Goal: Task Accomplishment & Management: Manage account settings

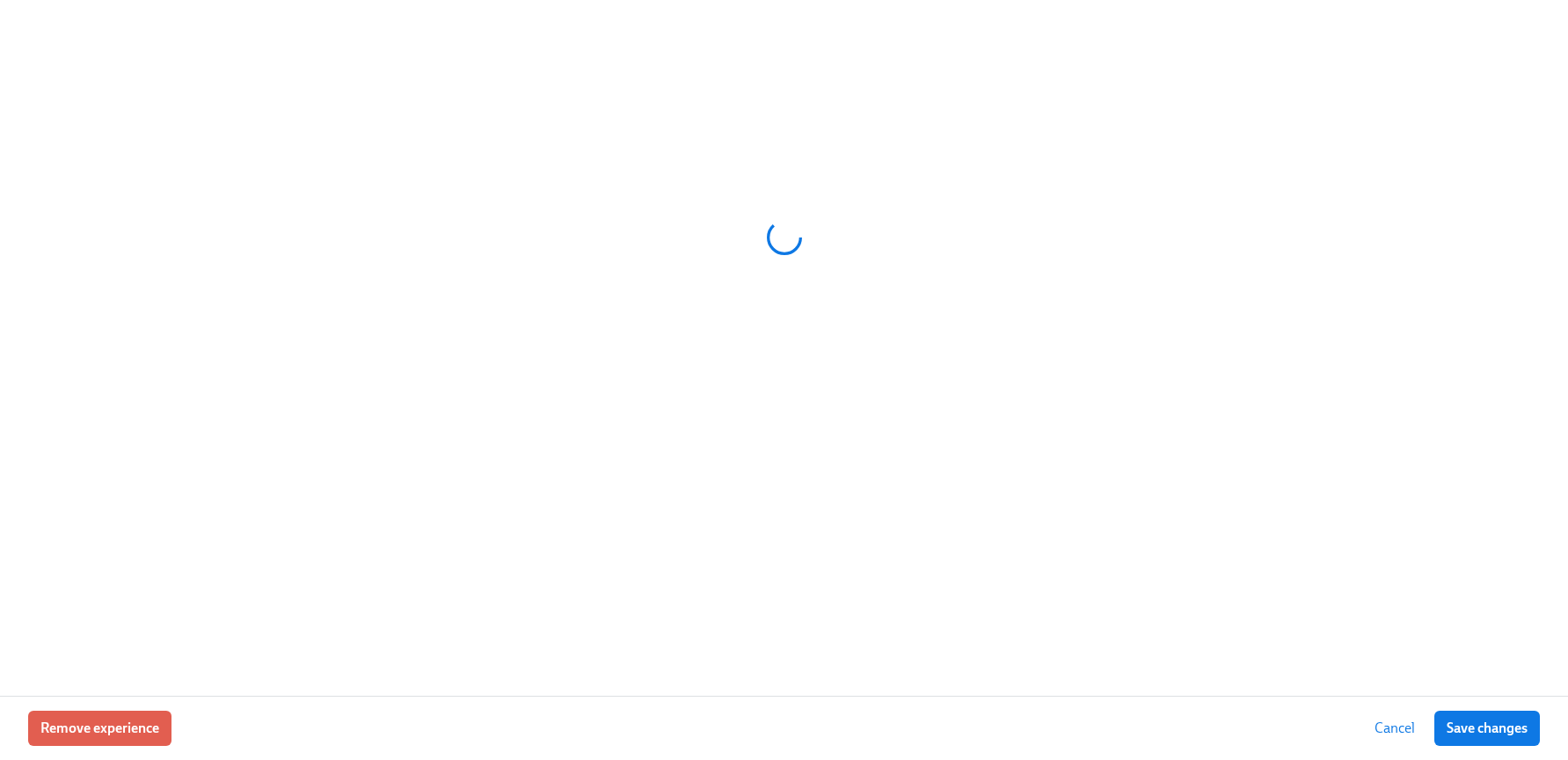
scroll to position [0, 4162]
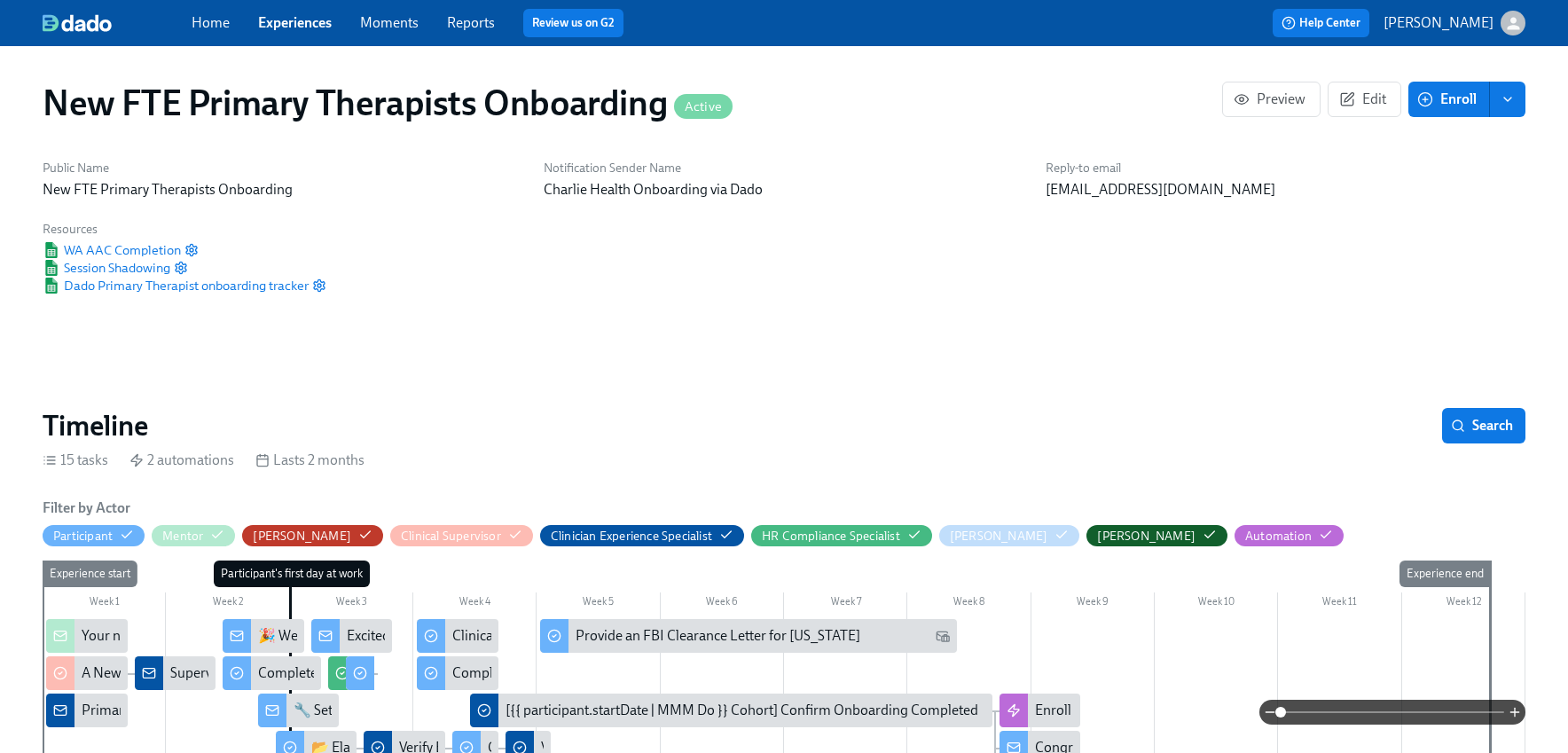
click at [315, 27] on link "Experiences" at bounding box center [295, 22] width 74 height 17
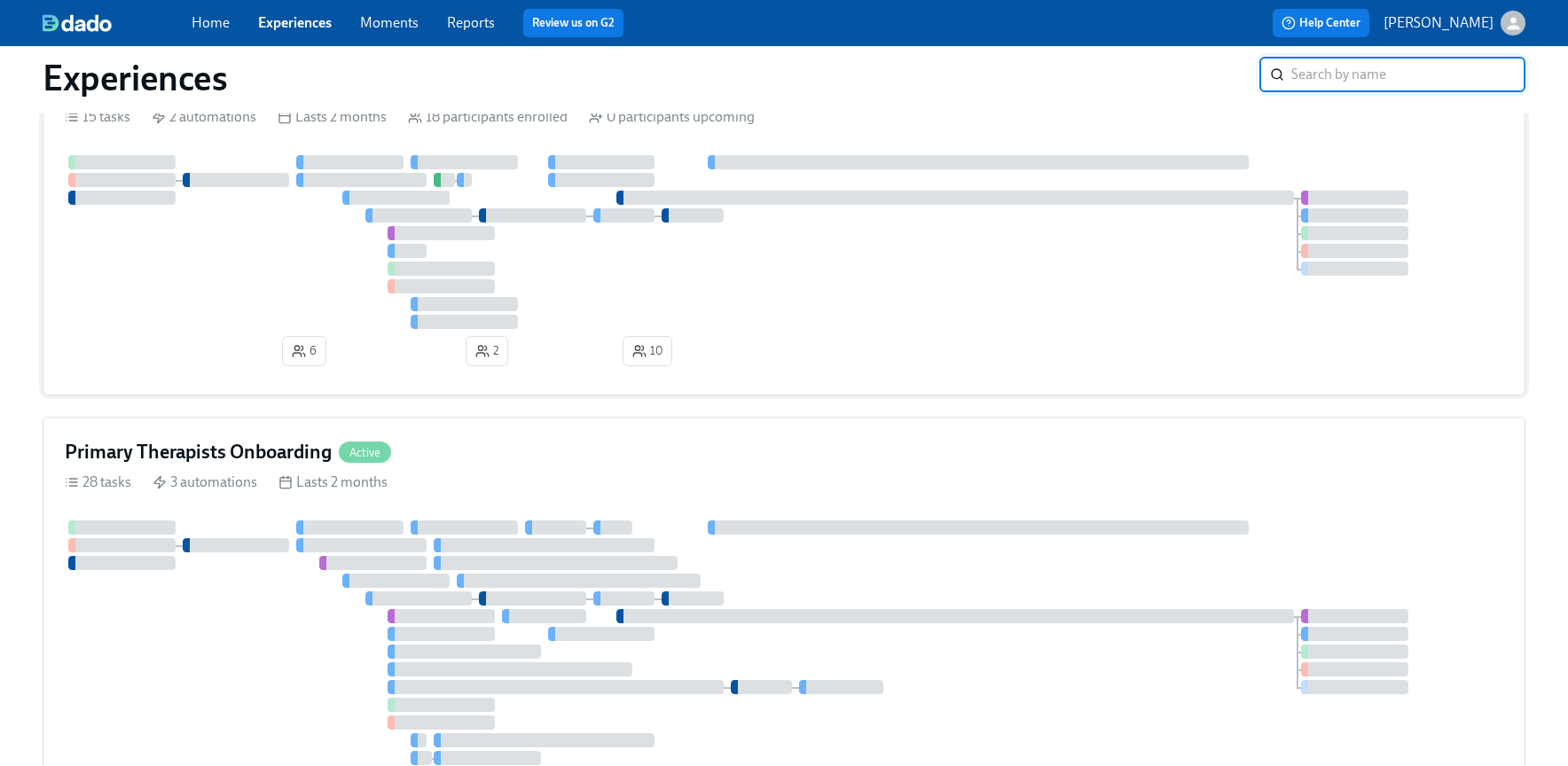
scroll to position [822, 0]
click at [582, 442] on div "Primary Therapists Onboarding Active" at bounding box center [784, 454] width 1438 height 27
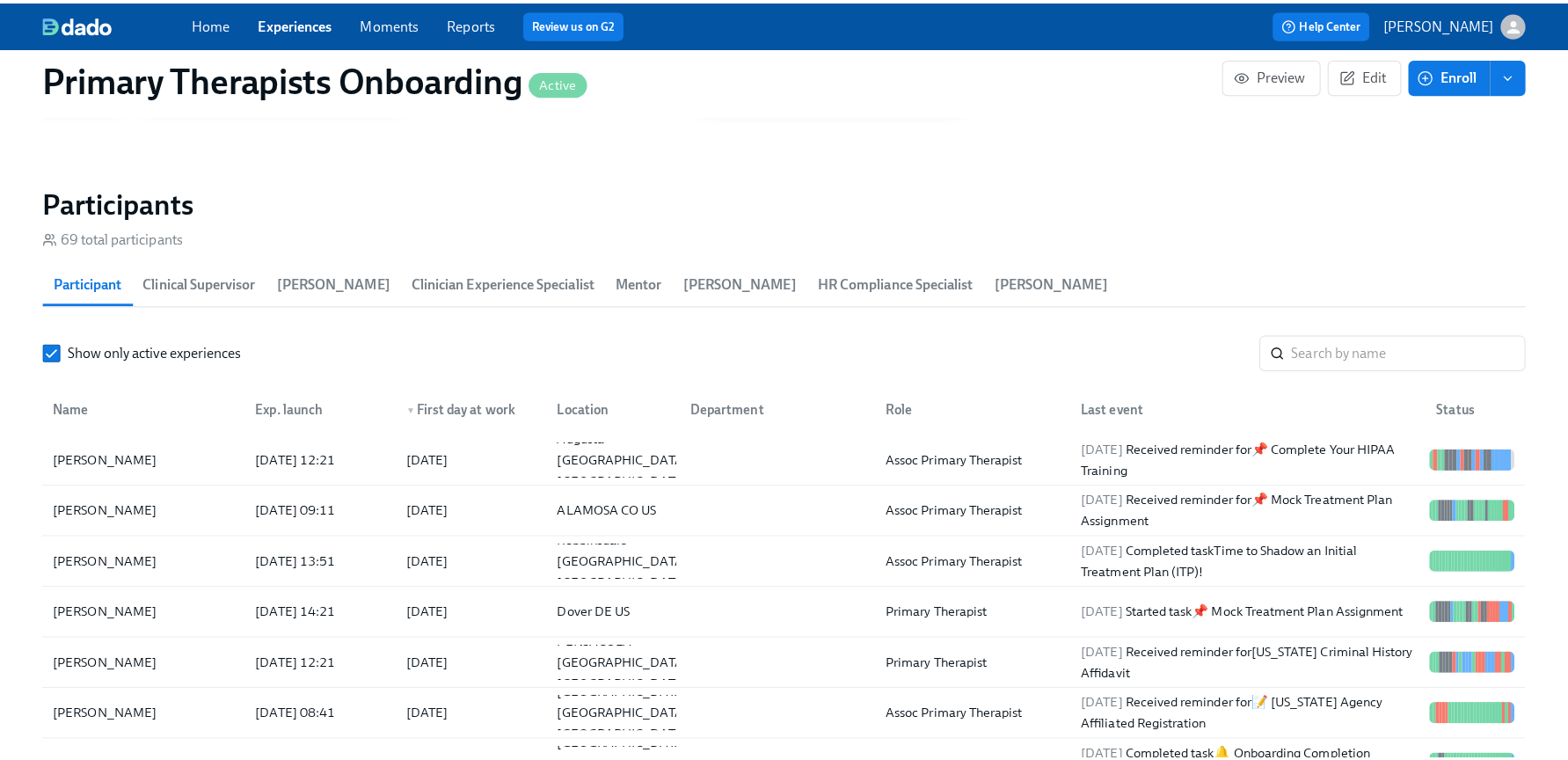
scroll to position [1700, 0]
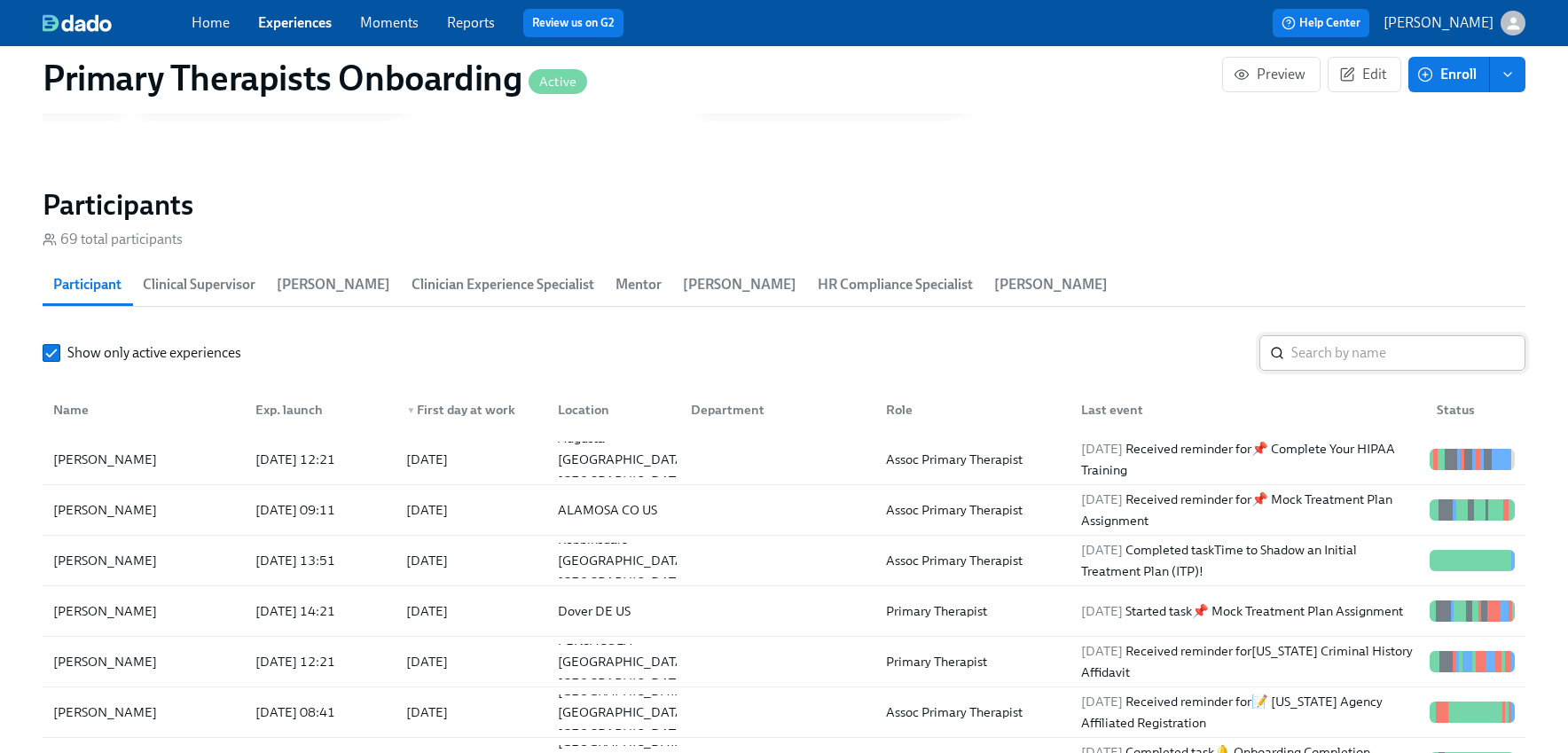
click at [1357, 359] on input "search" at bounding box center [1409, 353] width 234 height 35
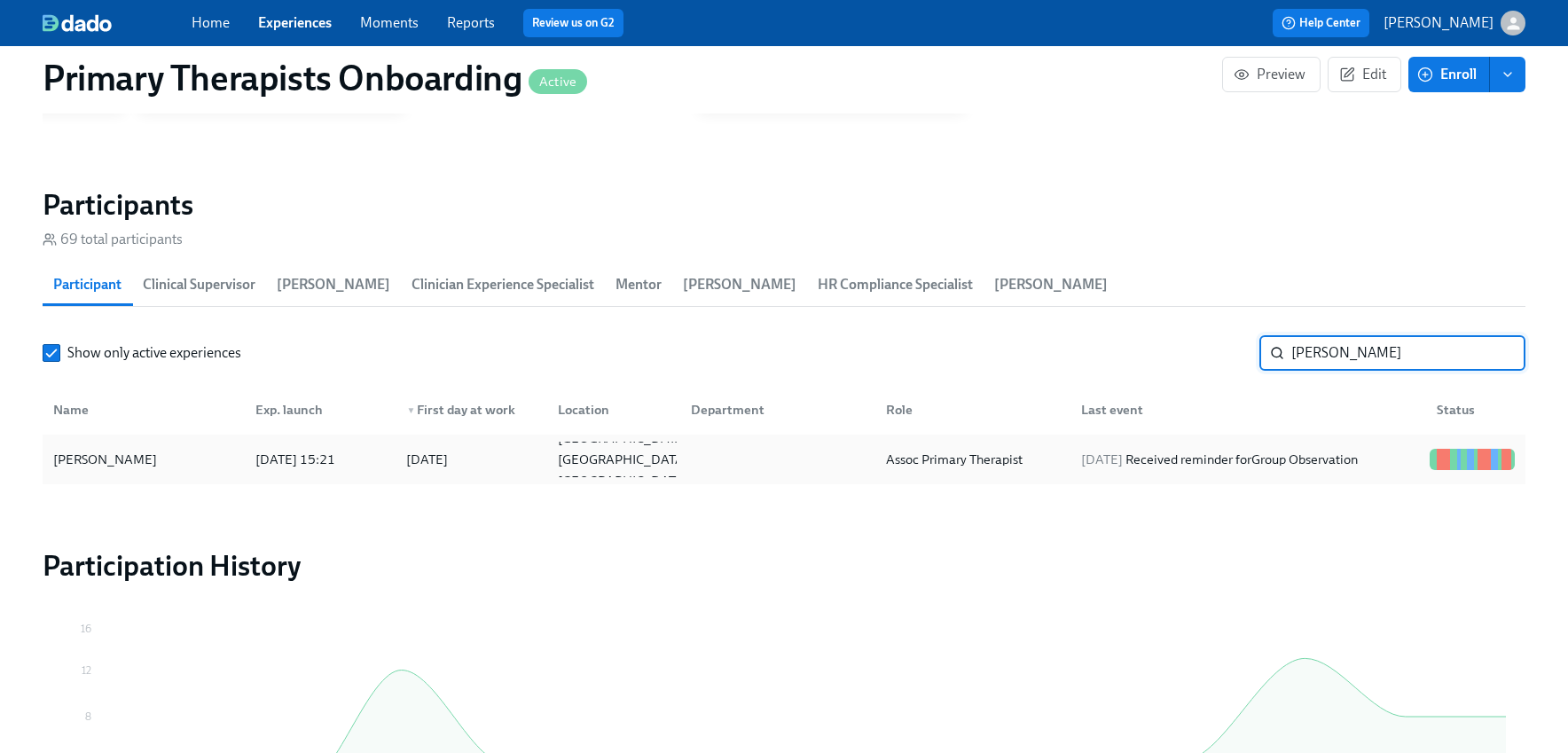
type input "sharon"
click at [122, 465] on div "Sharon Hawkins" at bounding box center [105, 459] width 118 height 21
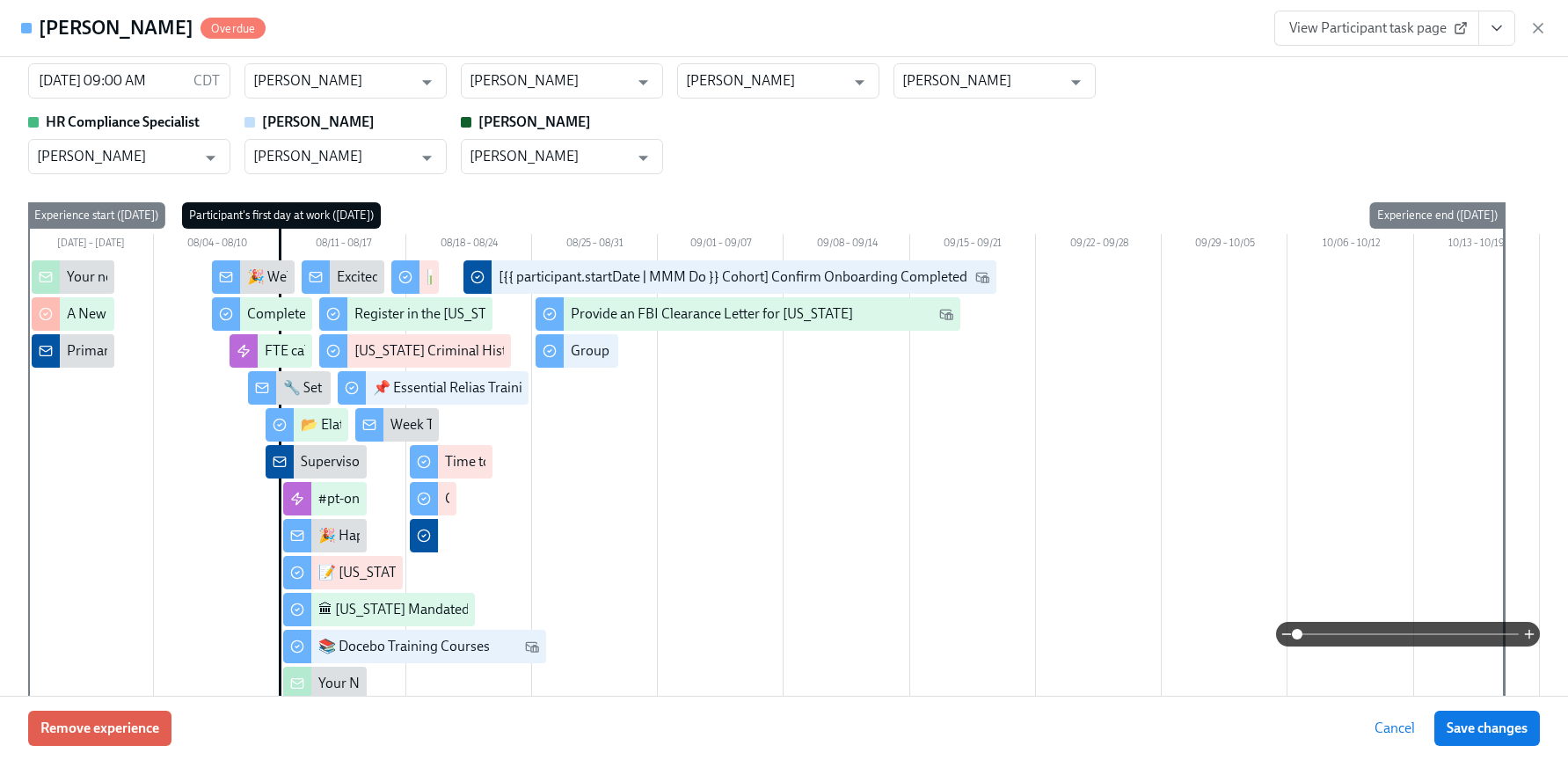
scroll to position [47, 0]
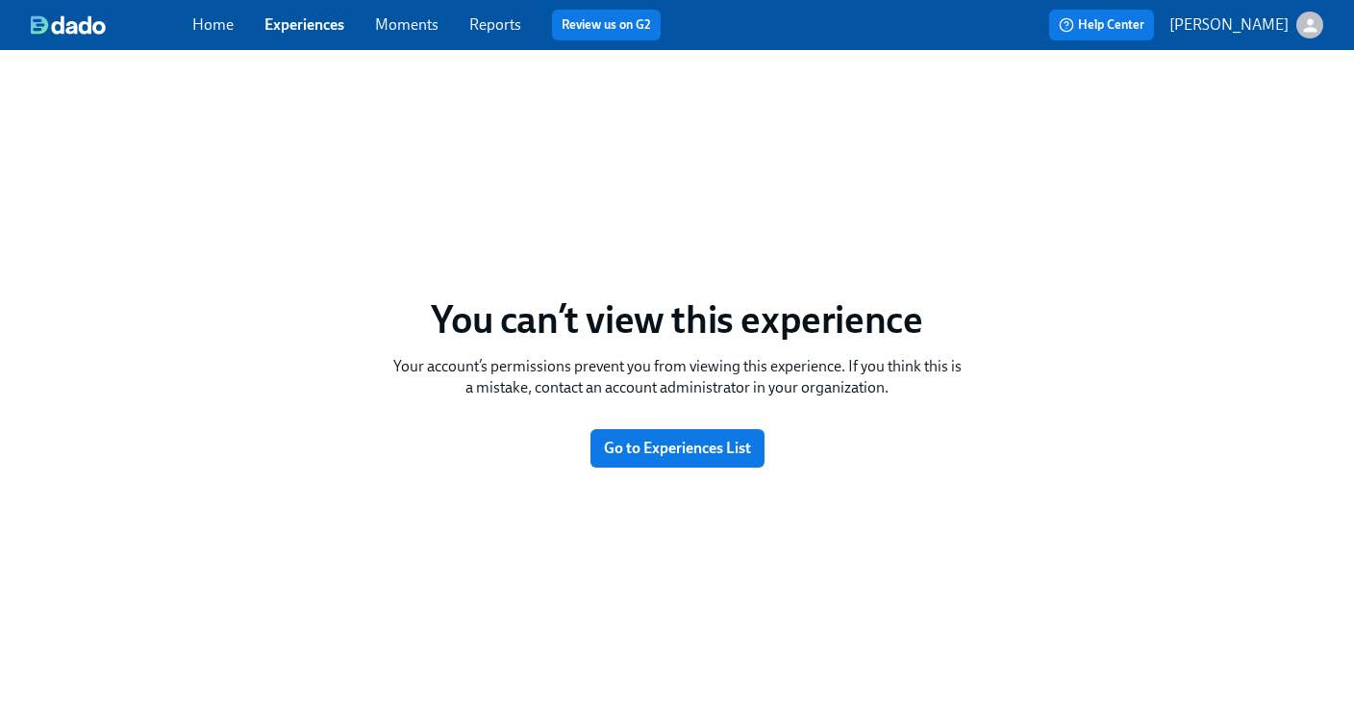
click at [300, 28] on link "Experiences" at bounding box center [305, 24] width 80 height 18
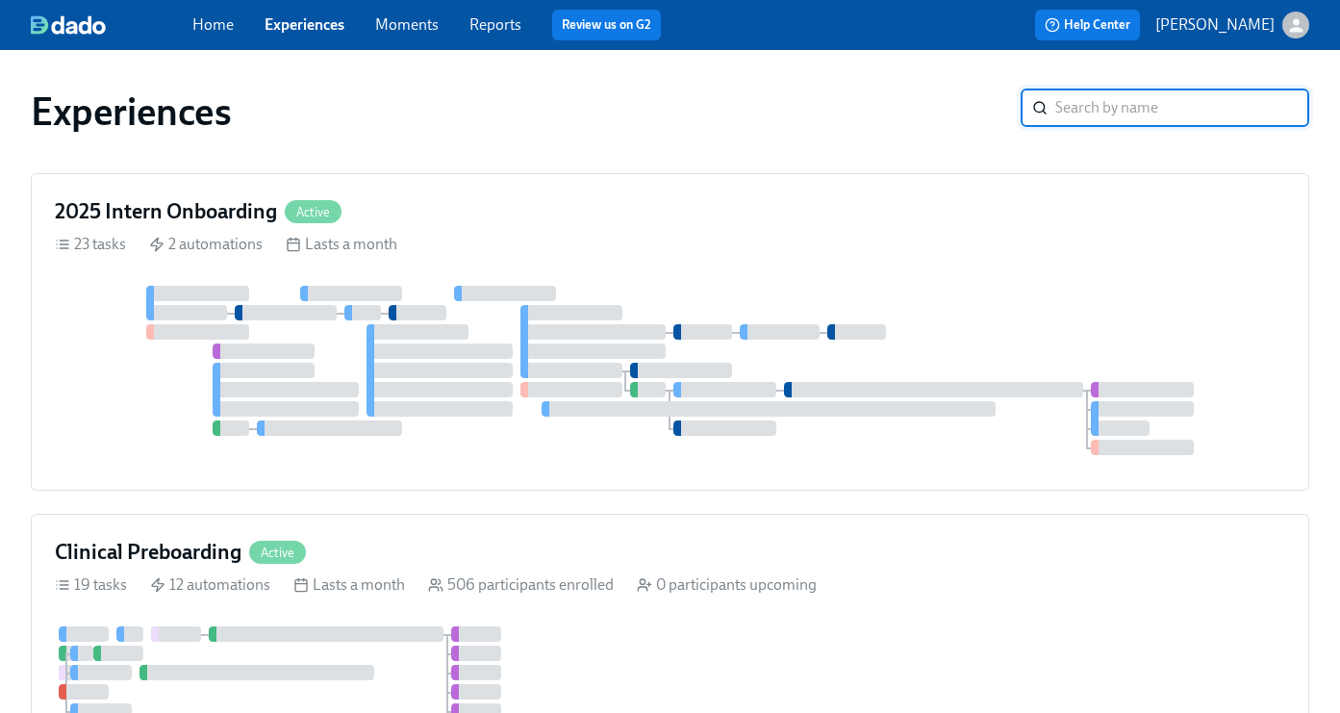
click at [275, 19] on link "Experiences" at bounding box center [305, 24] width 80 height 18
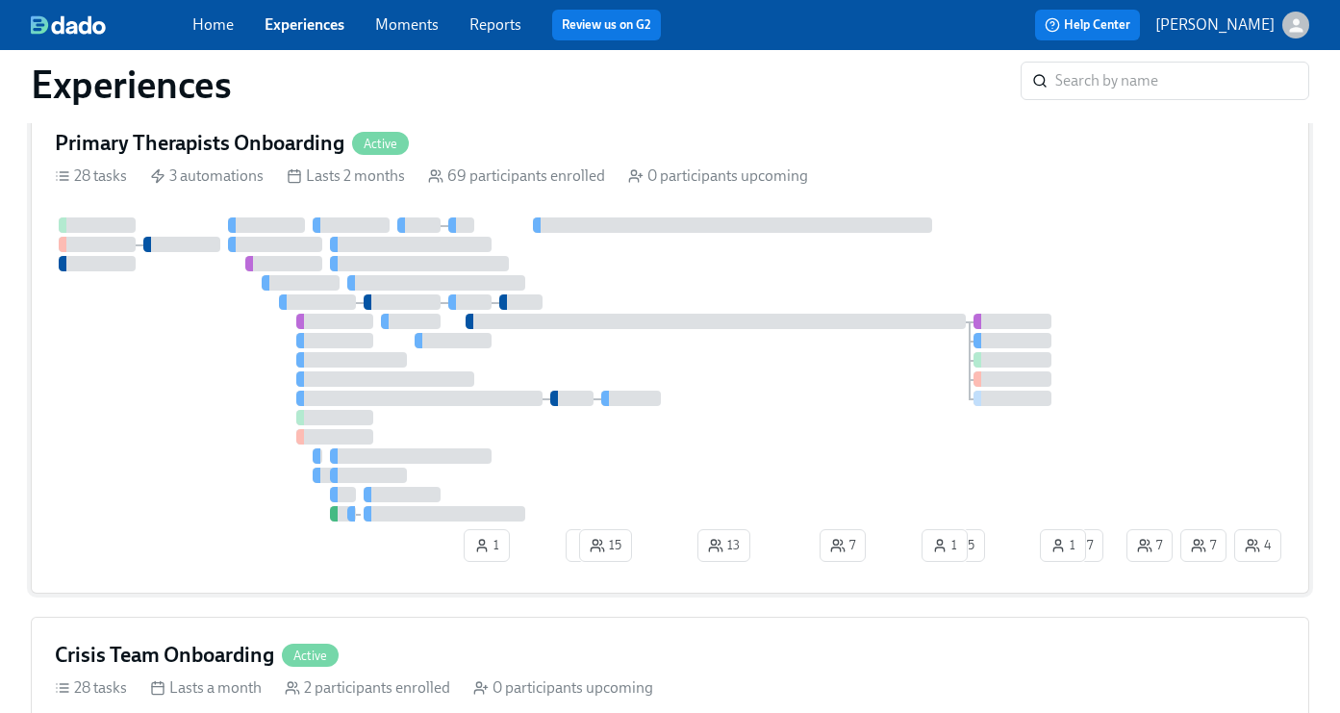
scroll to position [1277, 0]
click at [538, 151] on div "Primary Therapists Onboarding Active" at bounding box center [670, 144] width 1230 height 29
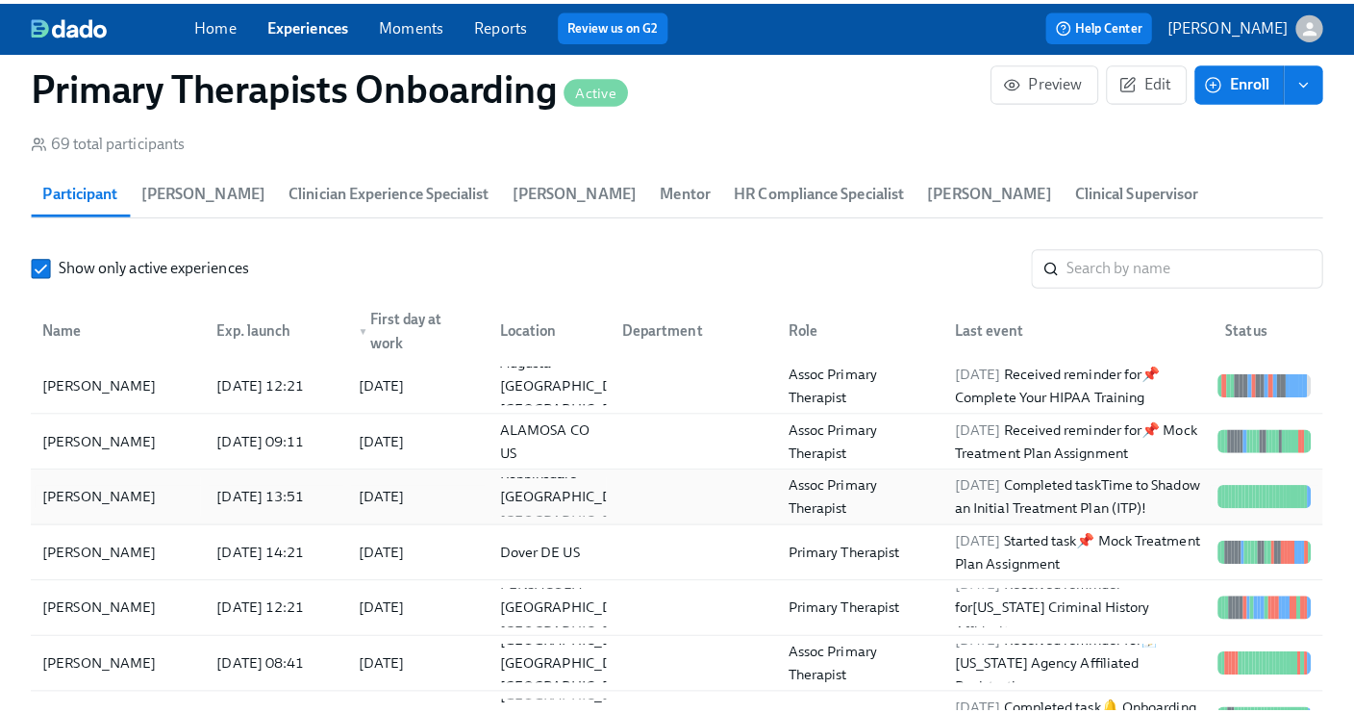
scroll to position [1793, 0]
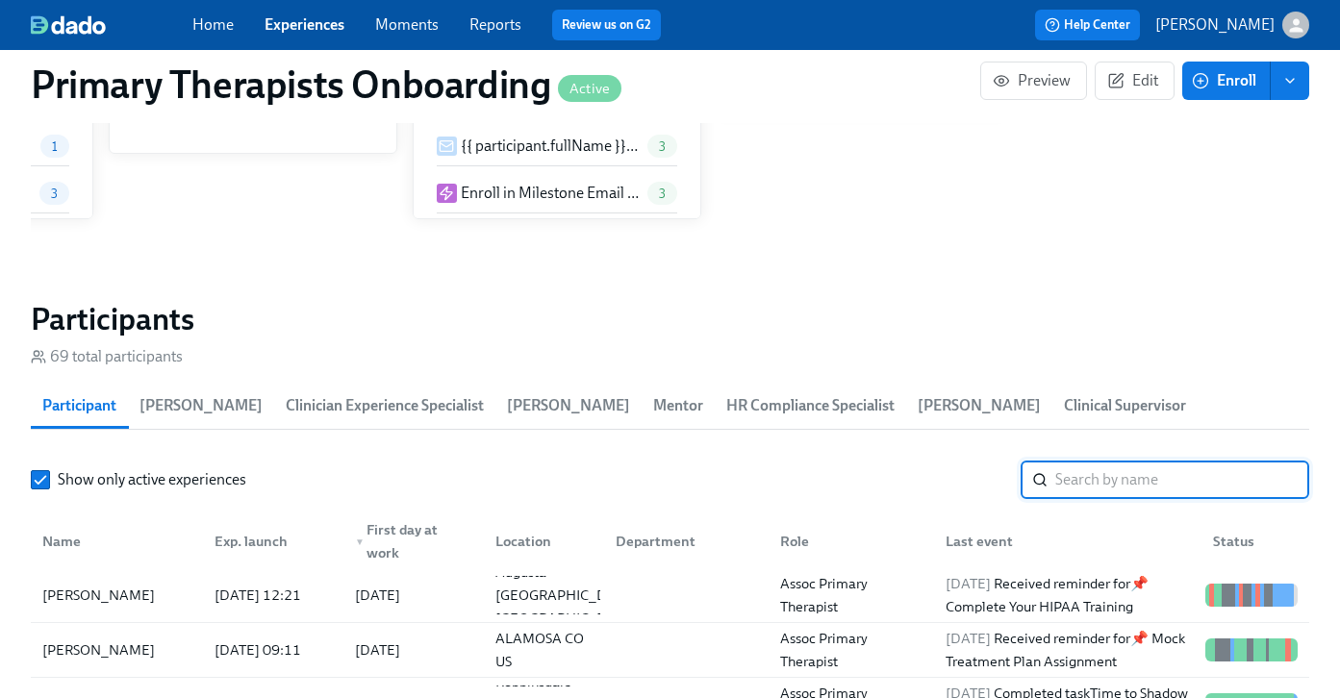
click at [1104, 494] on input "search" at bounding box center [1182, 480] width 254 height 38
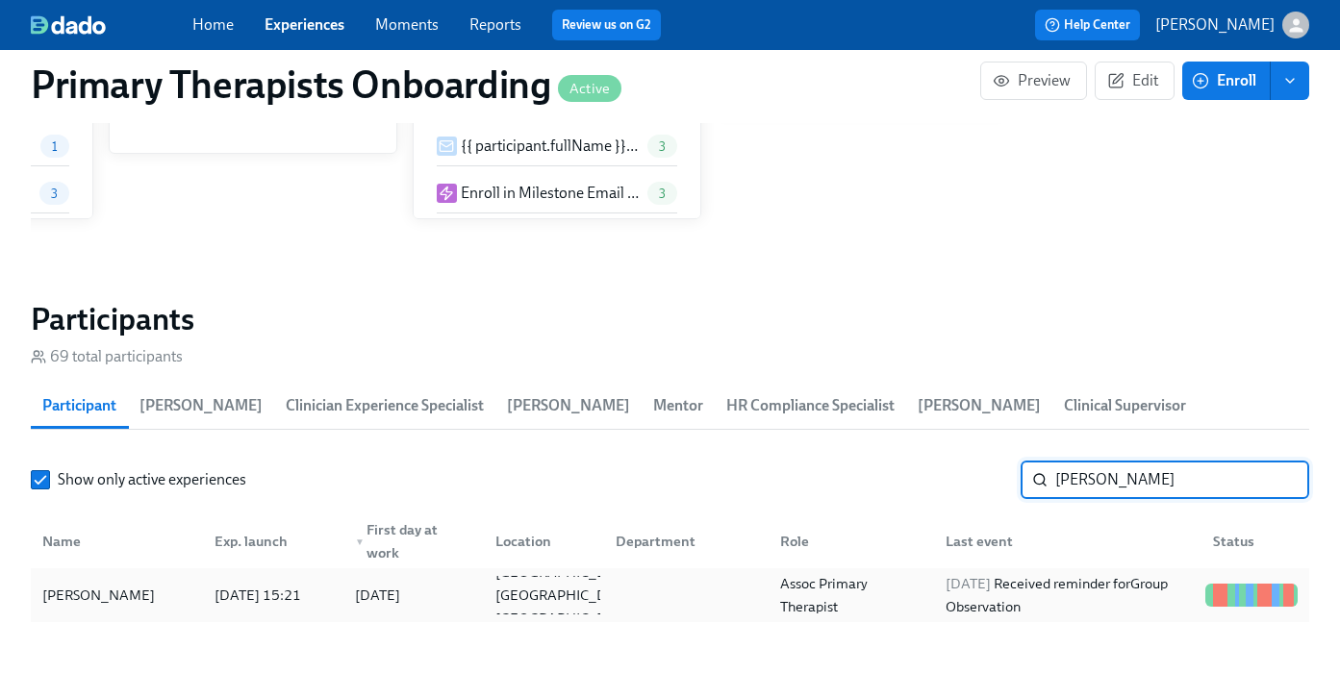
type input "sharon"
click at [137, 599] on div "Sharon Hawkins" at bounding box center [99, 595] width 128 height 23
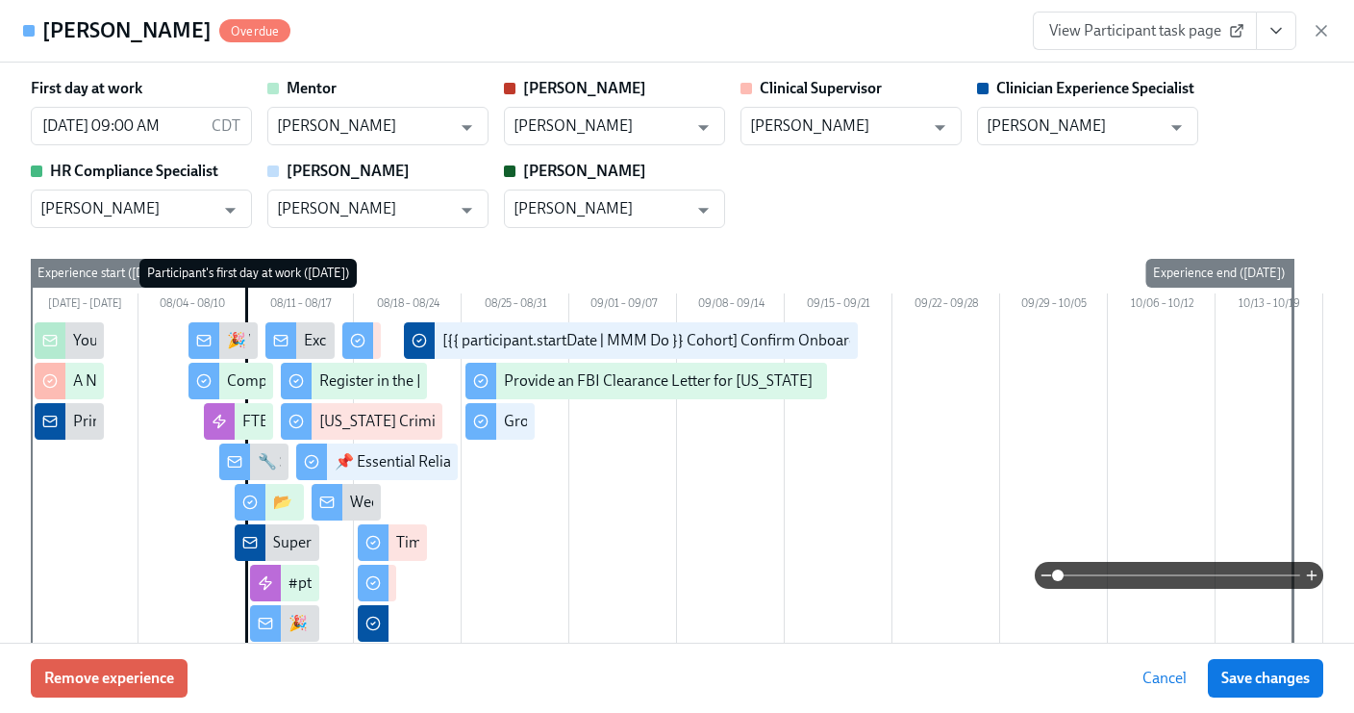
click at [1078, 33] on span "View Participant task page" at bounding box center [1144, 30] width 191 height 19
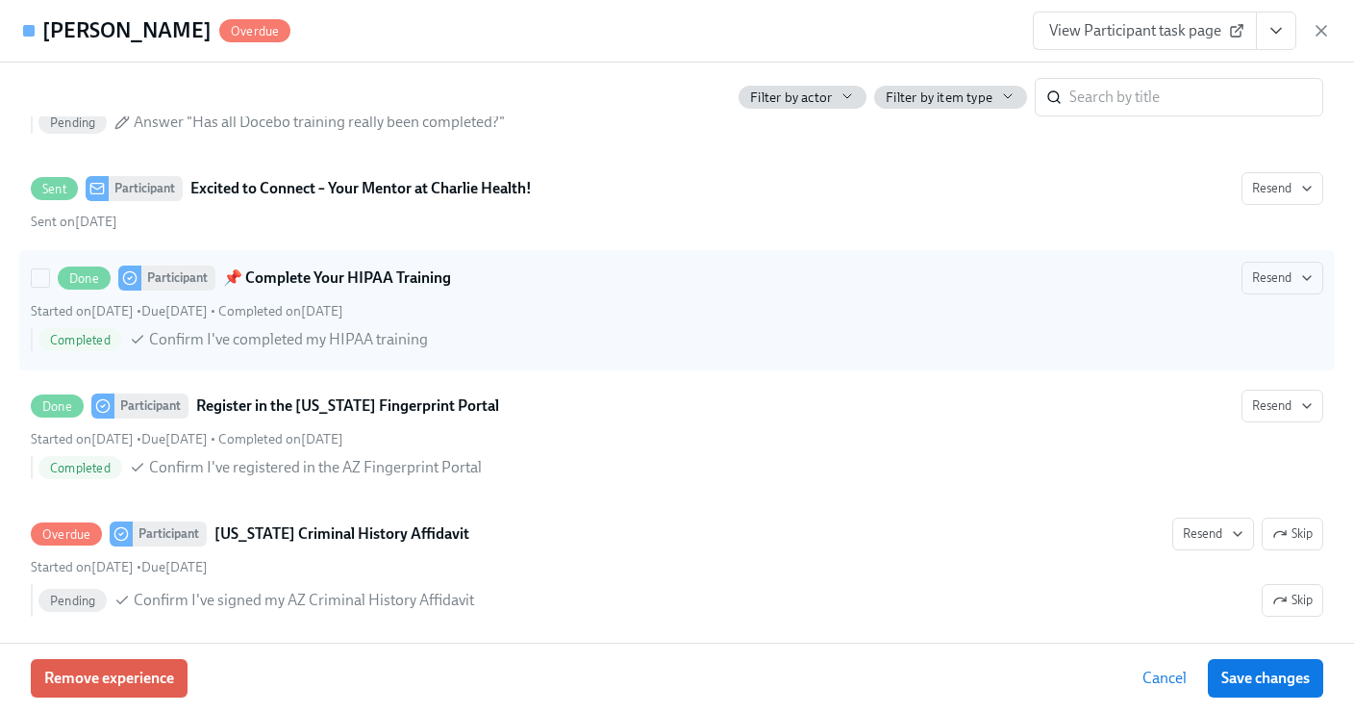
scroll to position [2397, 0]
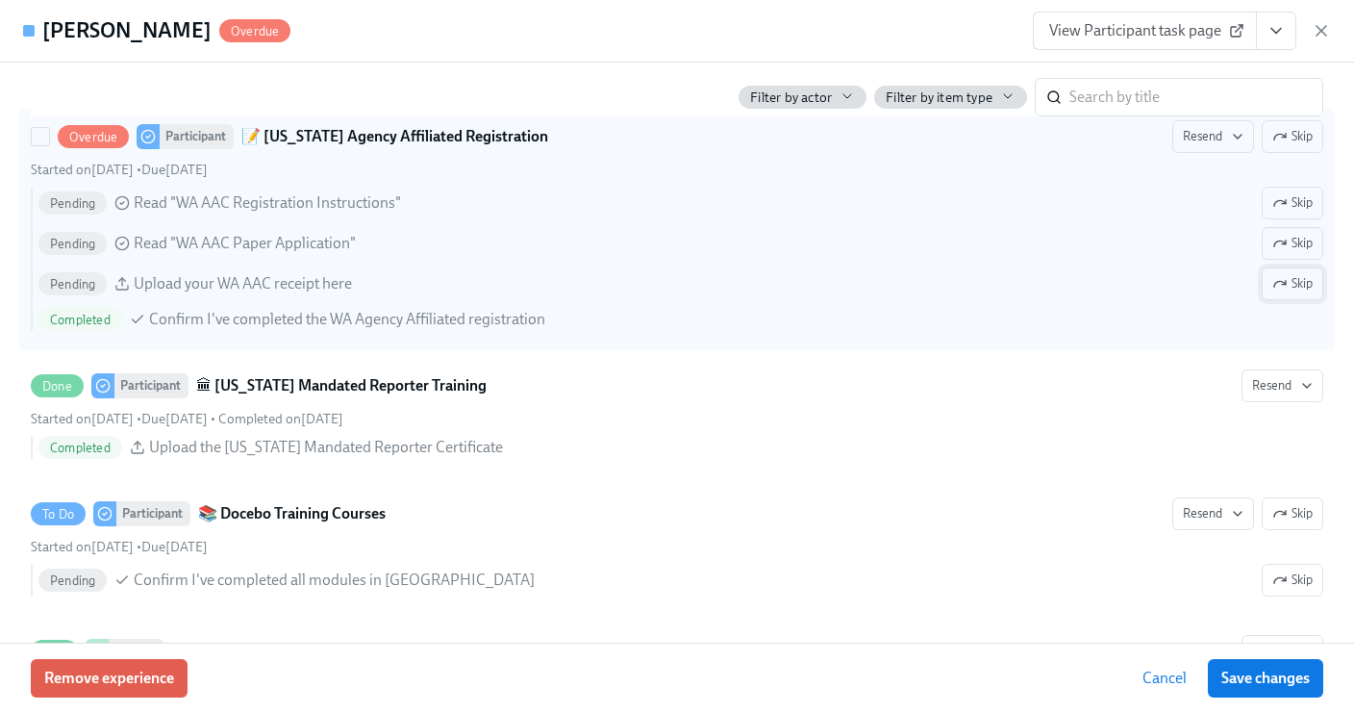
click at [1278, 281] on span "Skip" at bounding box center [1293, 283] width 40 height 19
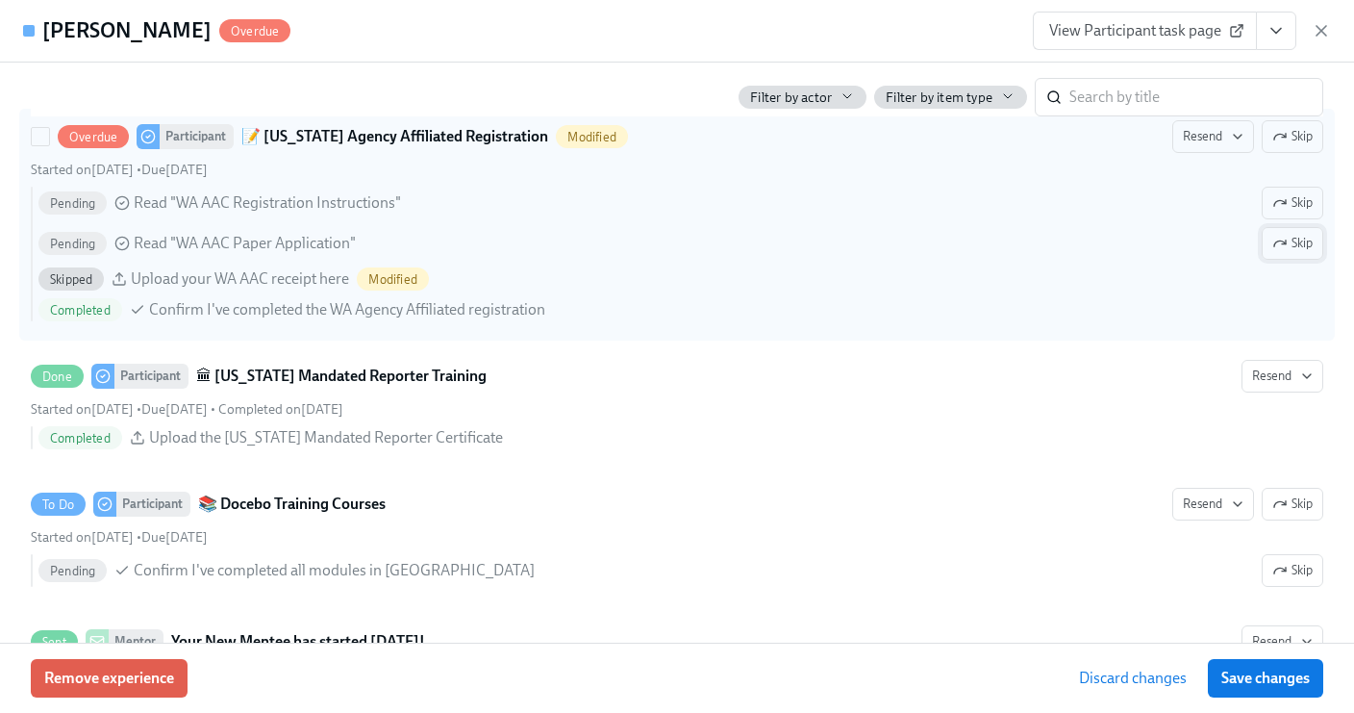
click at [1284, 227] on button "Skip" at bounding box center [1293, 243] width 62 height 33
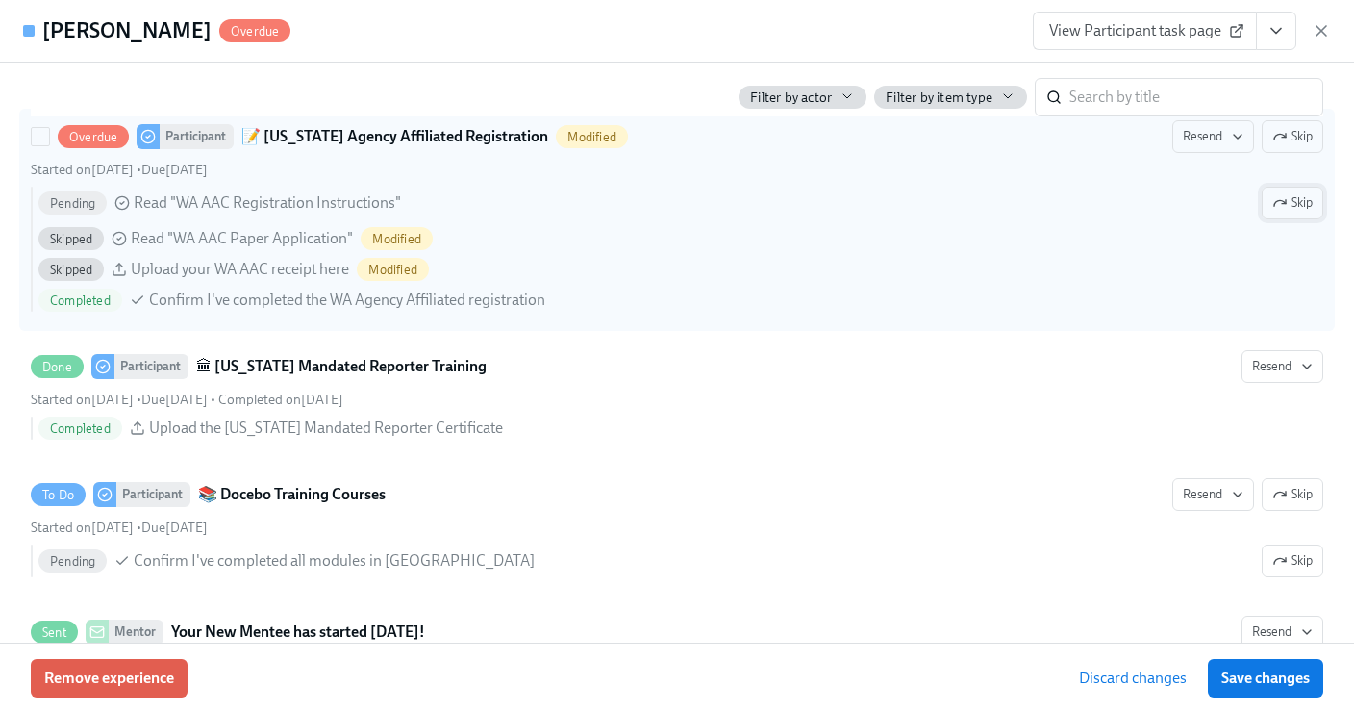
click at [1276, 208] on span "Skip" at bounding box center [1293, 202] width 40 height 19
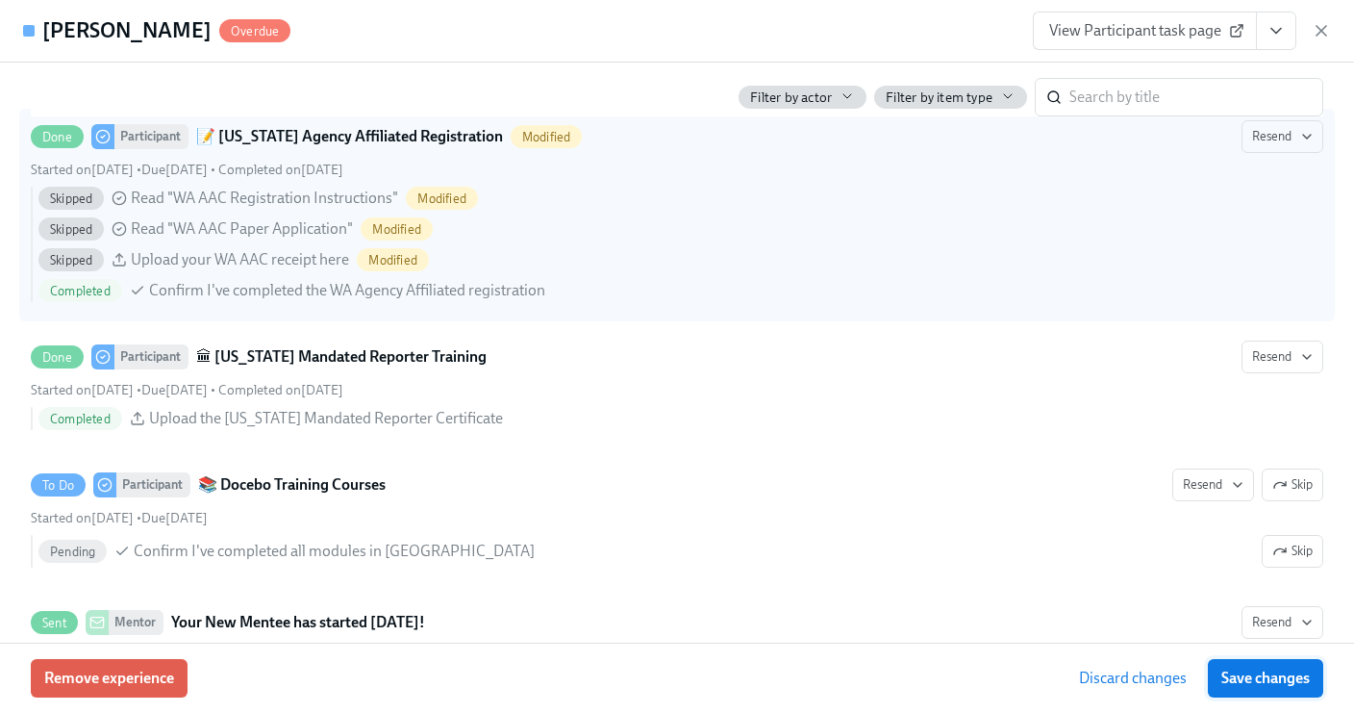
click at [1276, 670] on span "Save changes" at bounding box center [1266, 678] width 88 height 19
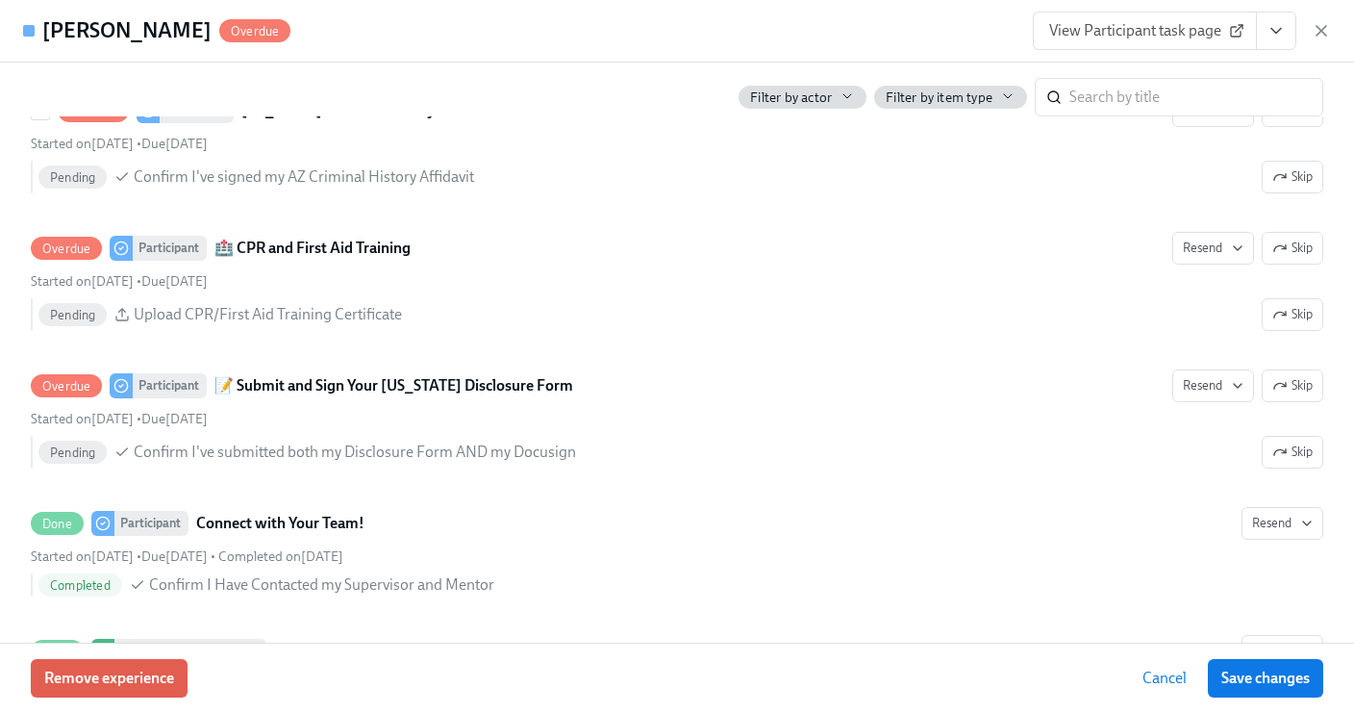
scroll to position [3534, 0]
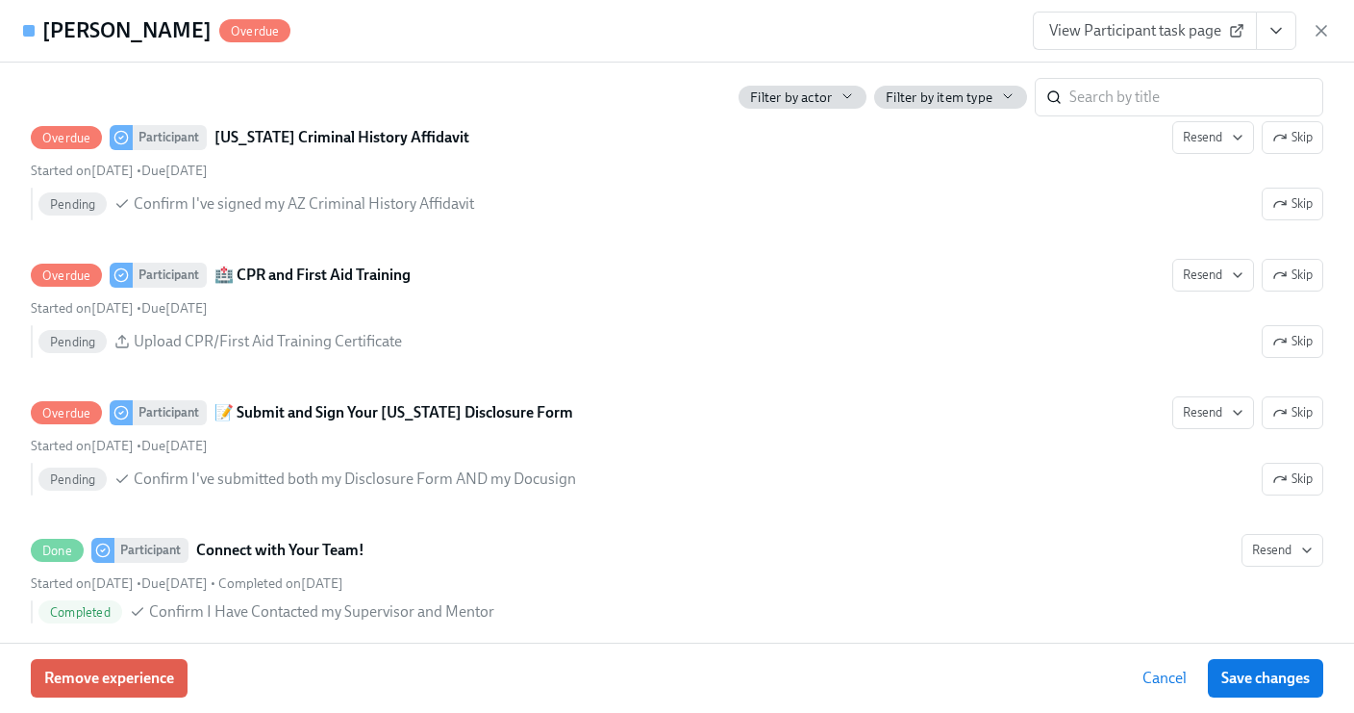
click at [1169, 25] on span "View Participant task page" at bounding box center [1144, 30] width 191 height 19
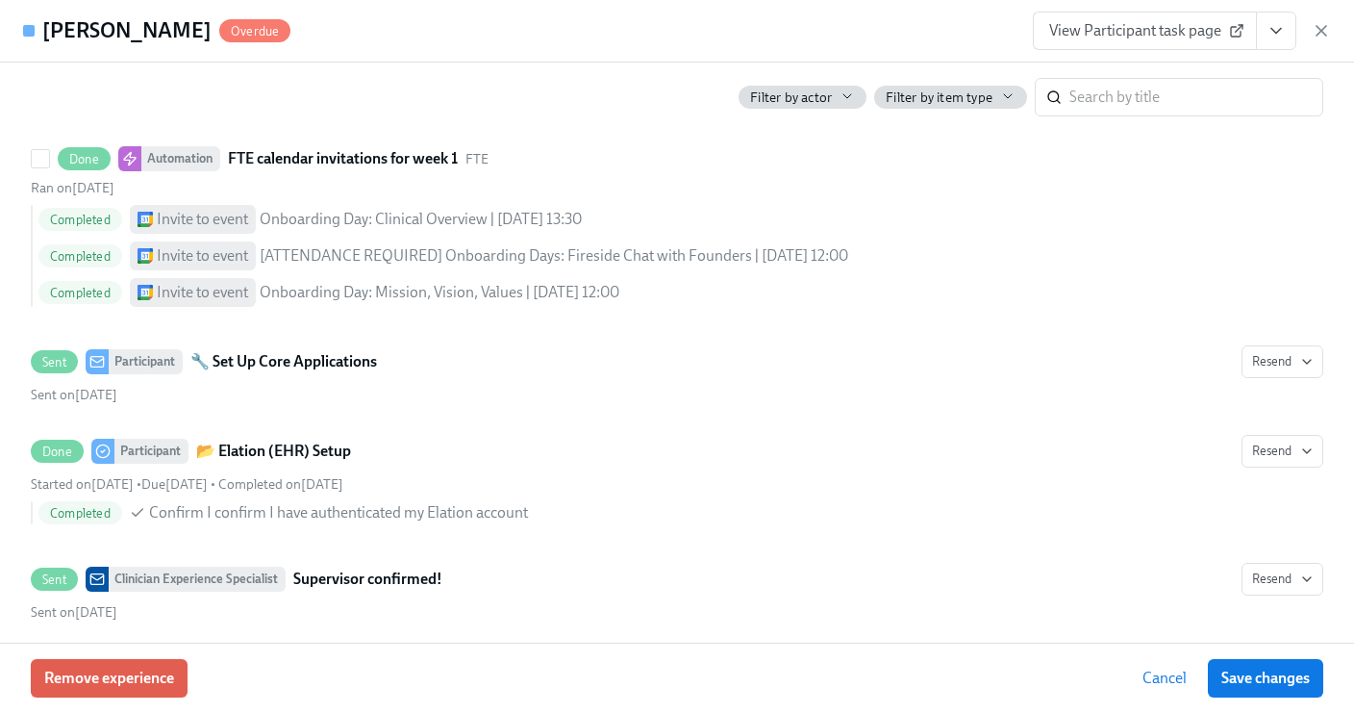
scroll to position [1790, 0]
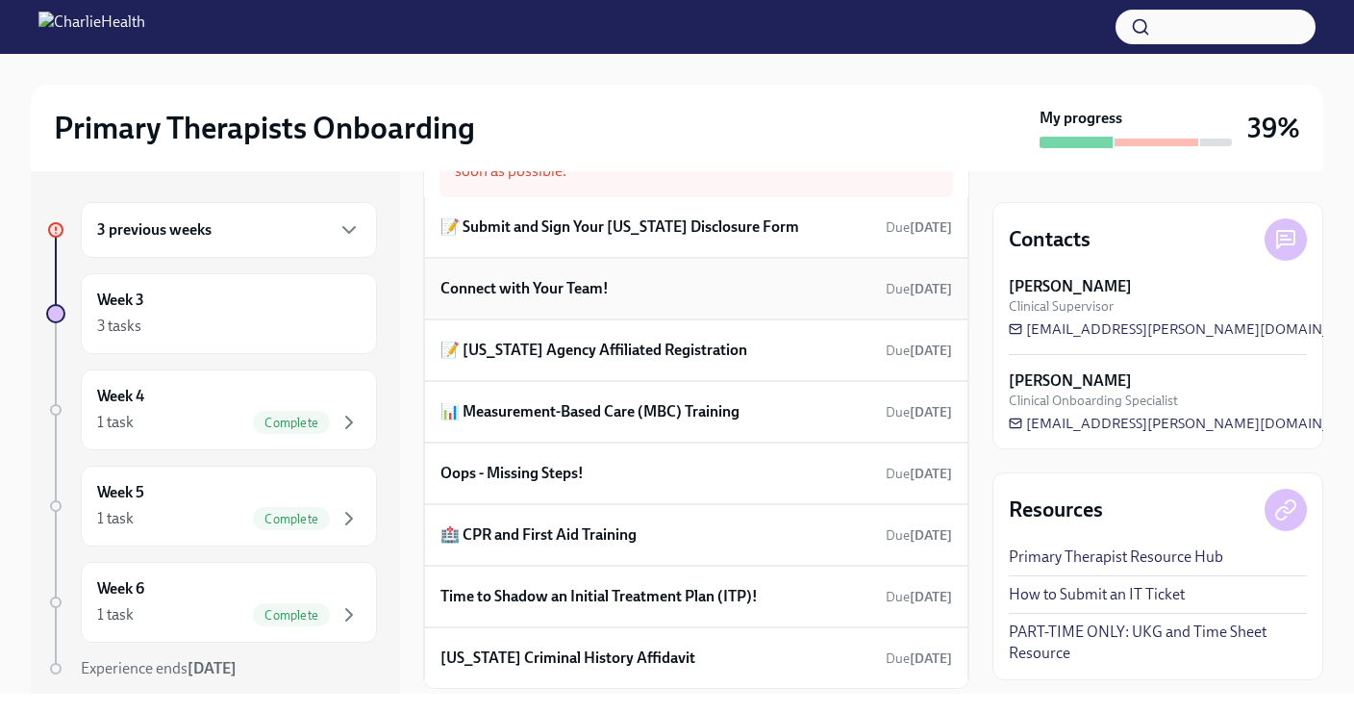
scroll to position [93, 0]
click at [606, 293] on h6 "Connect with Your Team!" at bounding box center [525, 289] width 168 height 21
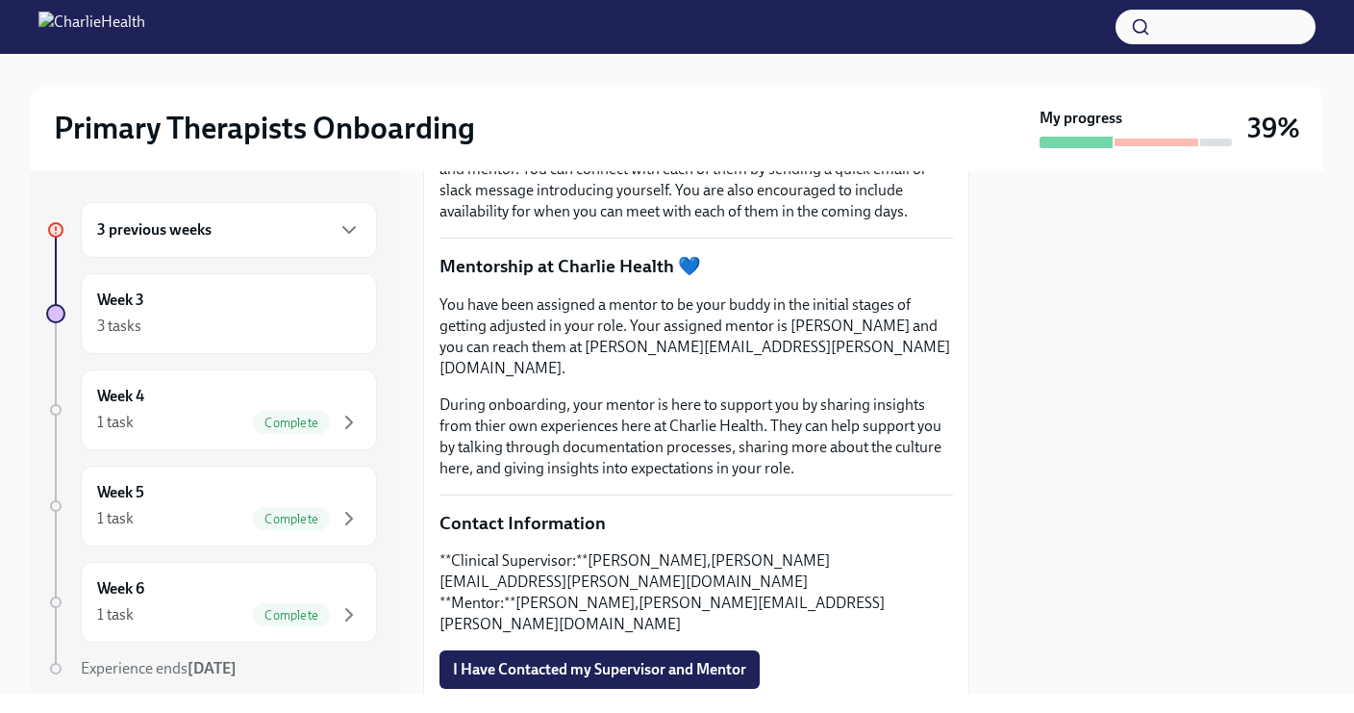
scroll to position [534, 0]
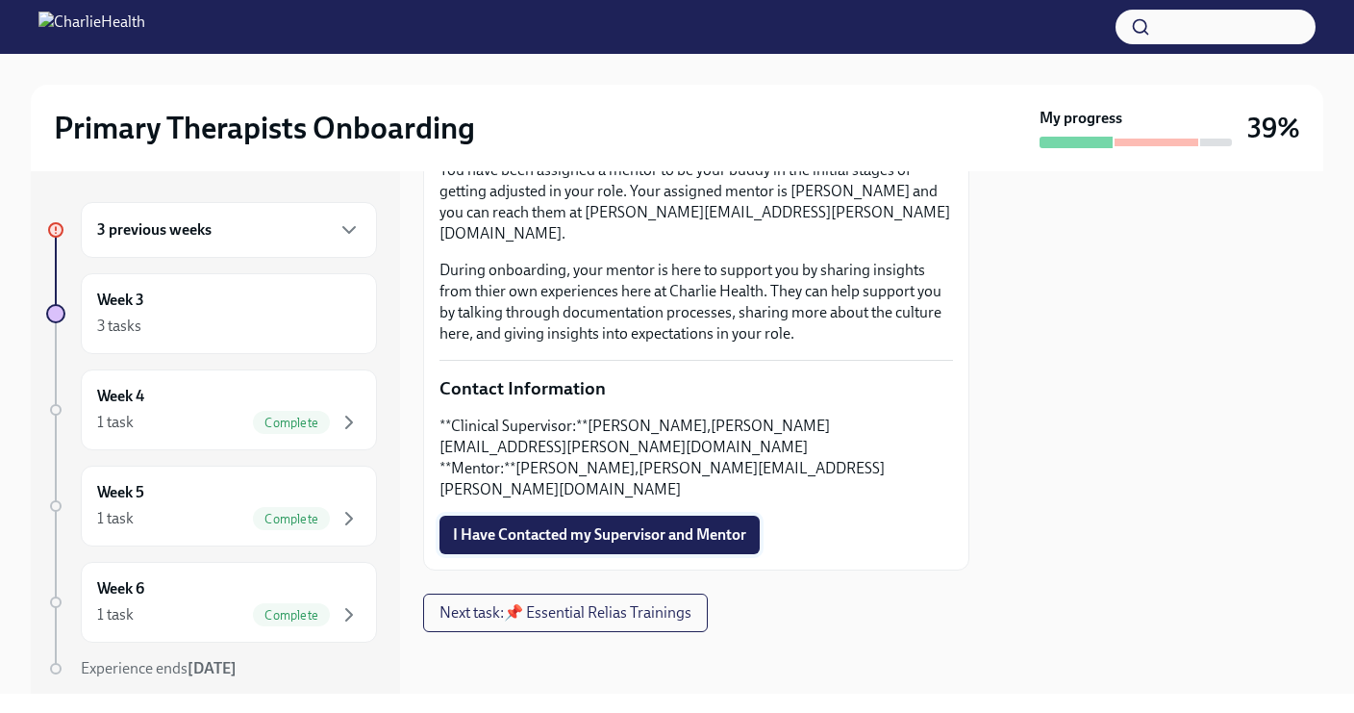
click at [681, 530] on span "I Have Contacted my Supervisor and Mentor" at bounding box center [599, 534] width 293 height 19
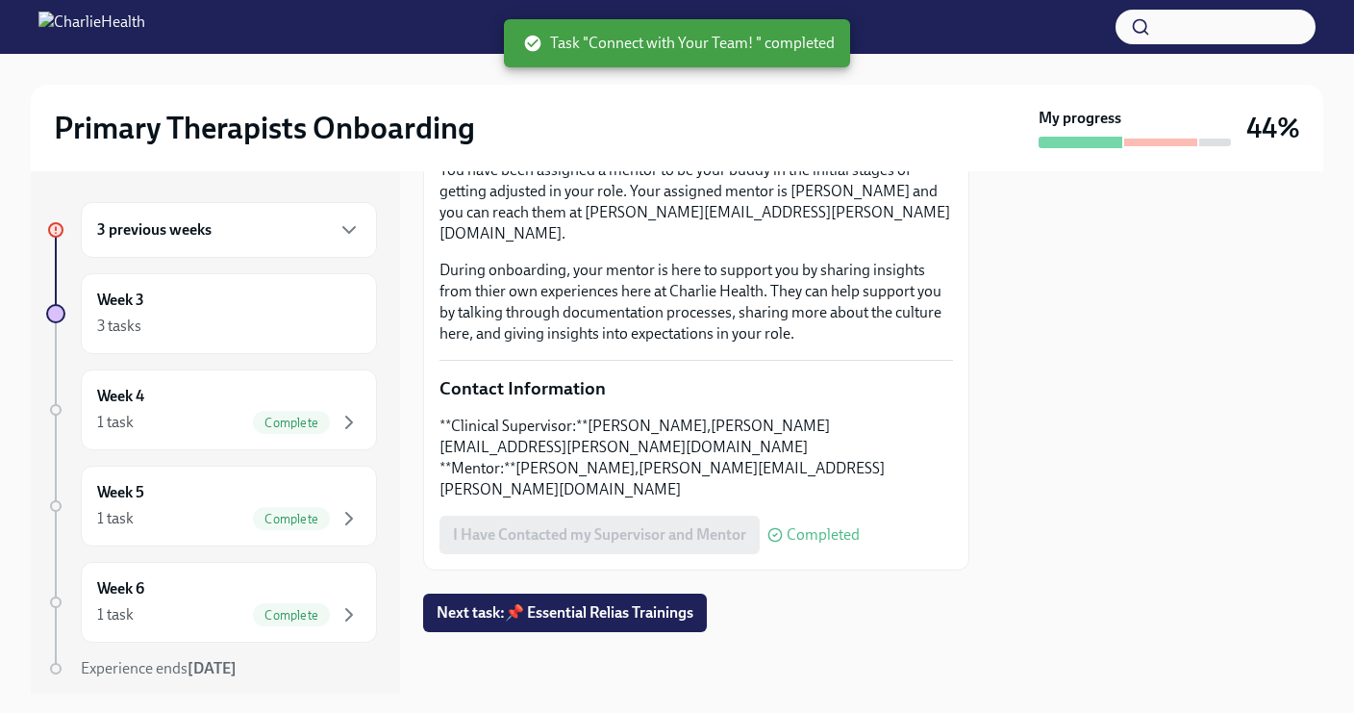
click at [288, 234] on div "3 previous weeks" at bounding box center [229, 229] width 264 height 23
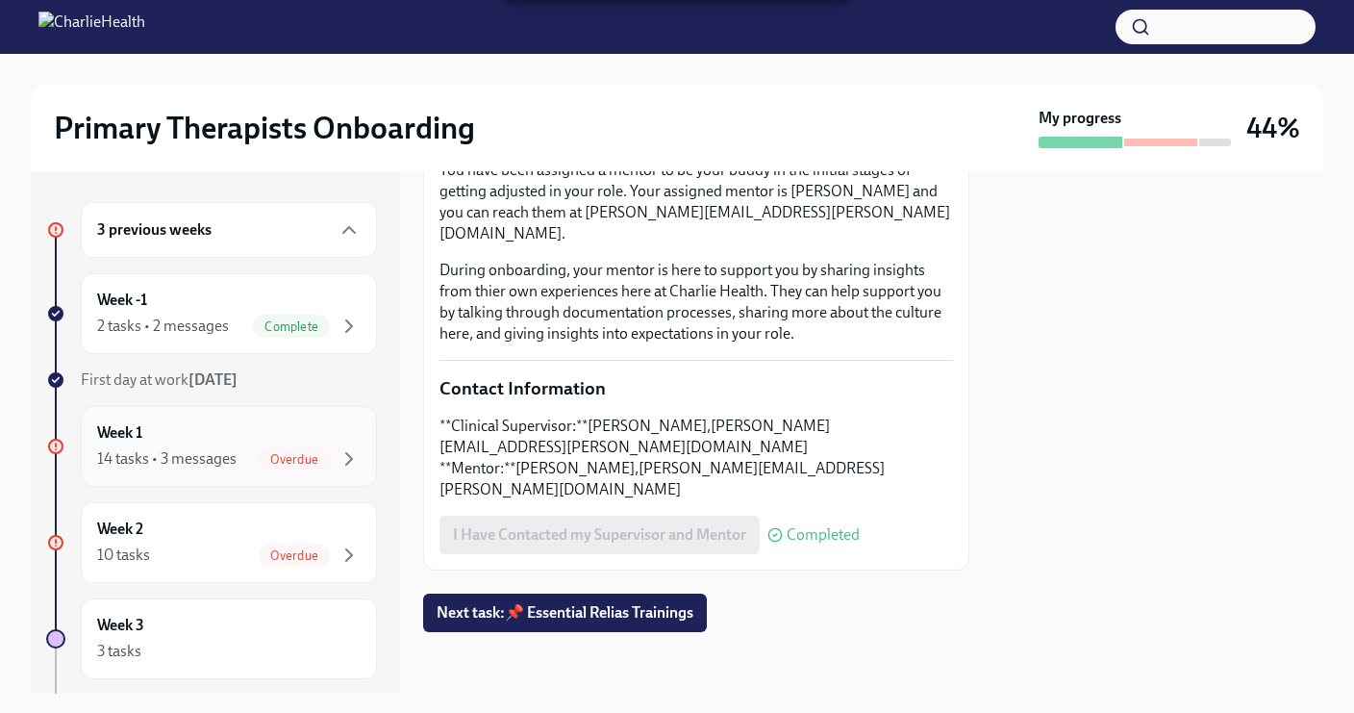
click at [221, 417] on div "Week 1 14 tasks • 3 messages Overdue" at bounding box center [229, 446] width 296 height 81
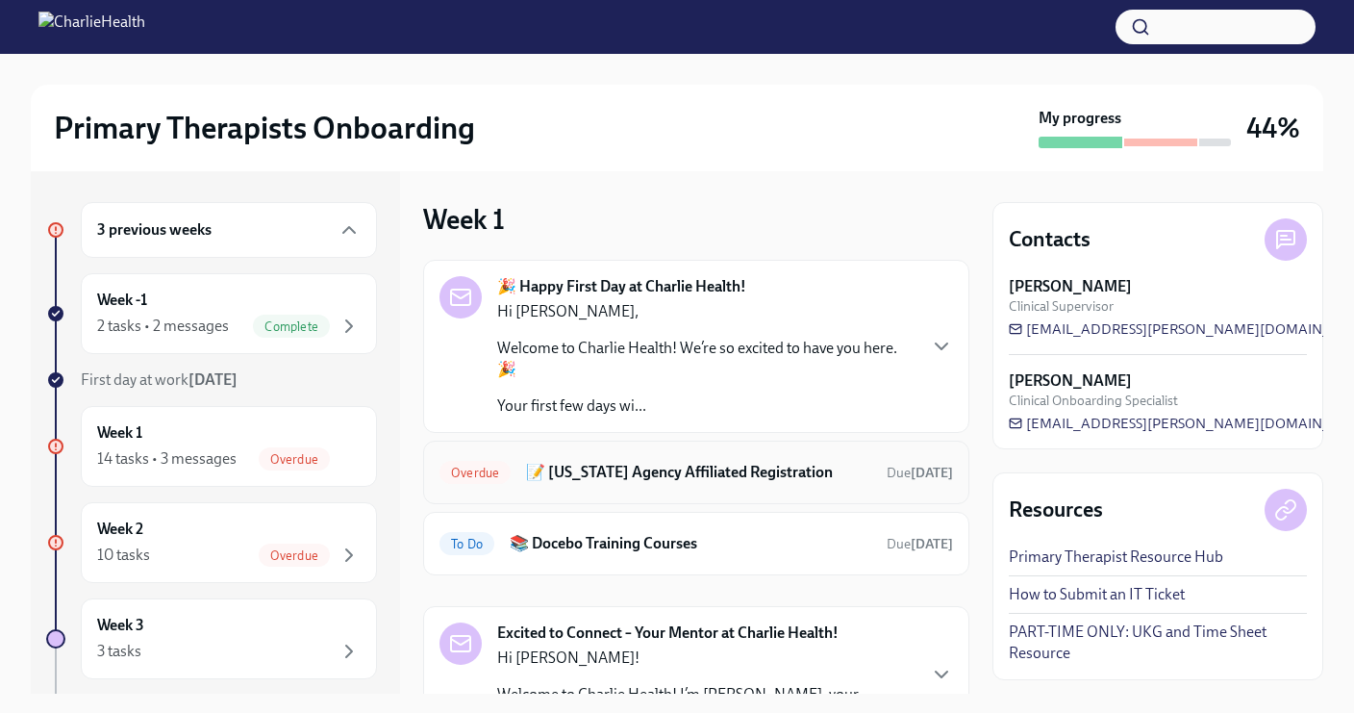
click at [670, 477] on h6 "📝 [US_STATE] Agency Affiliated Registration" at bounding box center [698, 472] width 345 height 21
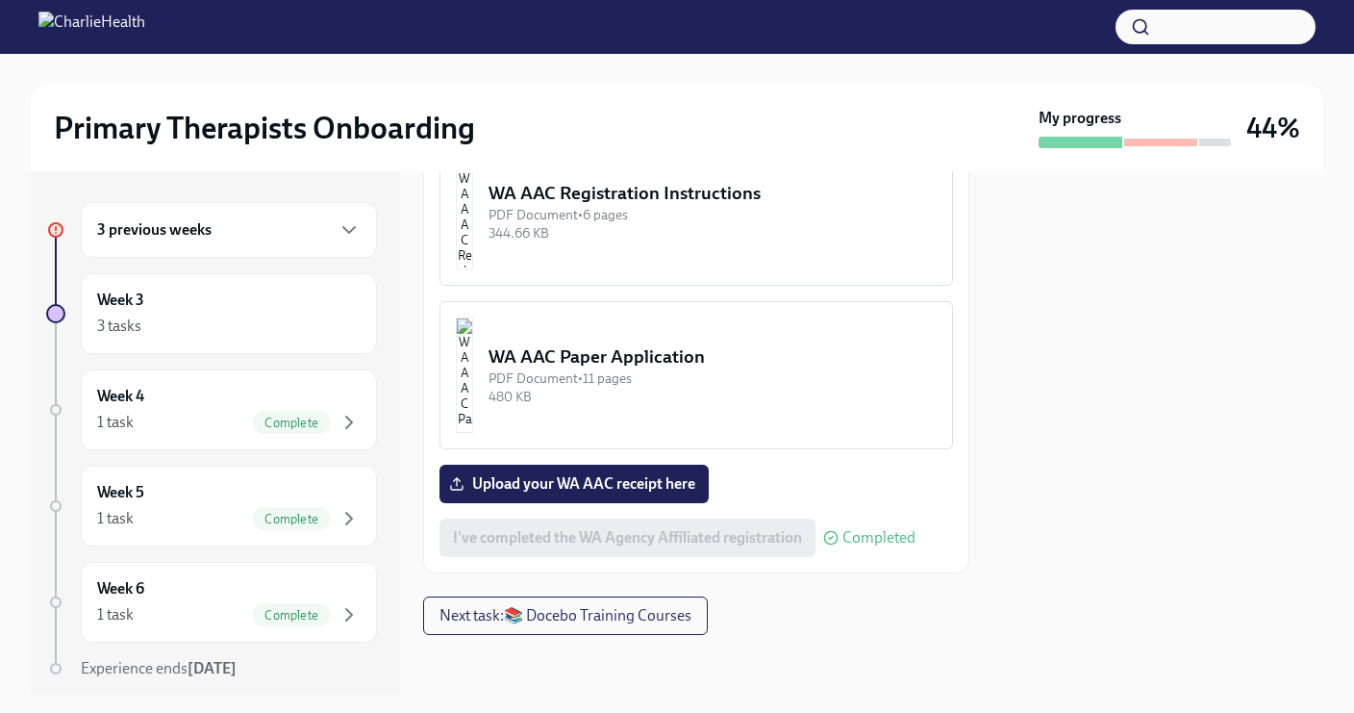
scroll to position [1398, 0]
click at [295, 236] on div "3 previous weeks" at bounding box center [229, 229] width 264 height 23
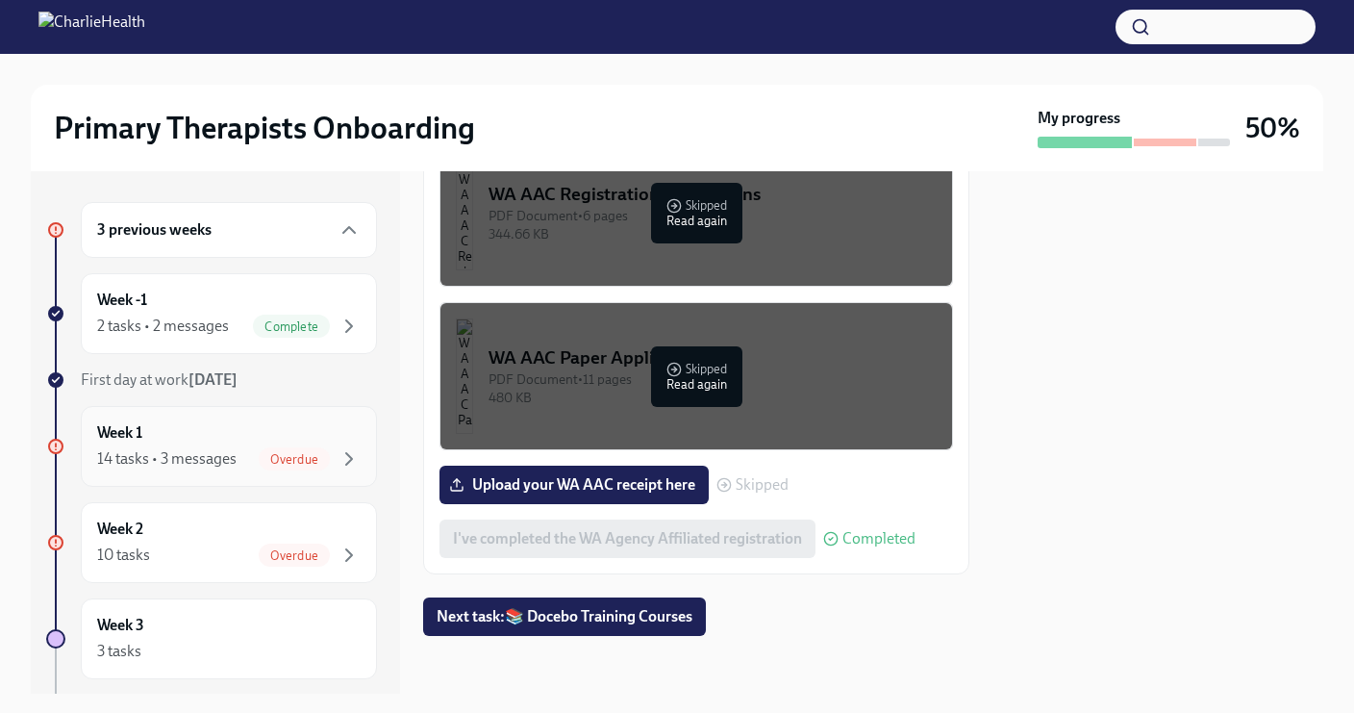
click at [232, 440] on div "Week 1 14 tasks • 3 messages Overdue" at bounding box center [229, 446] width 264 height 48
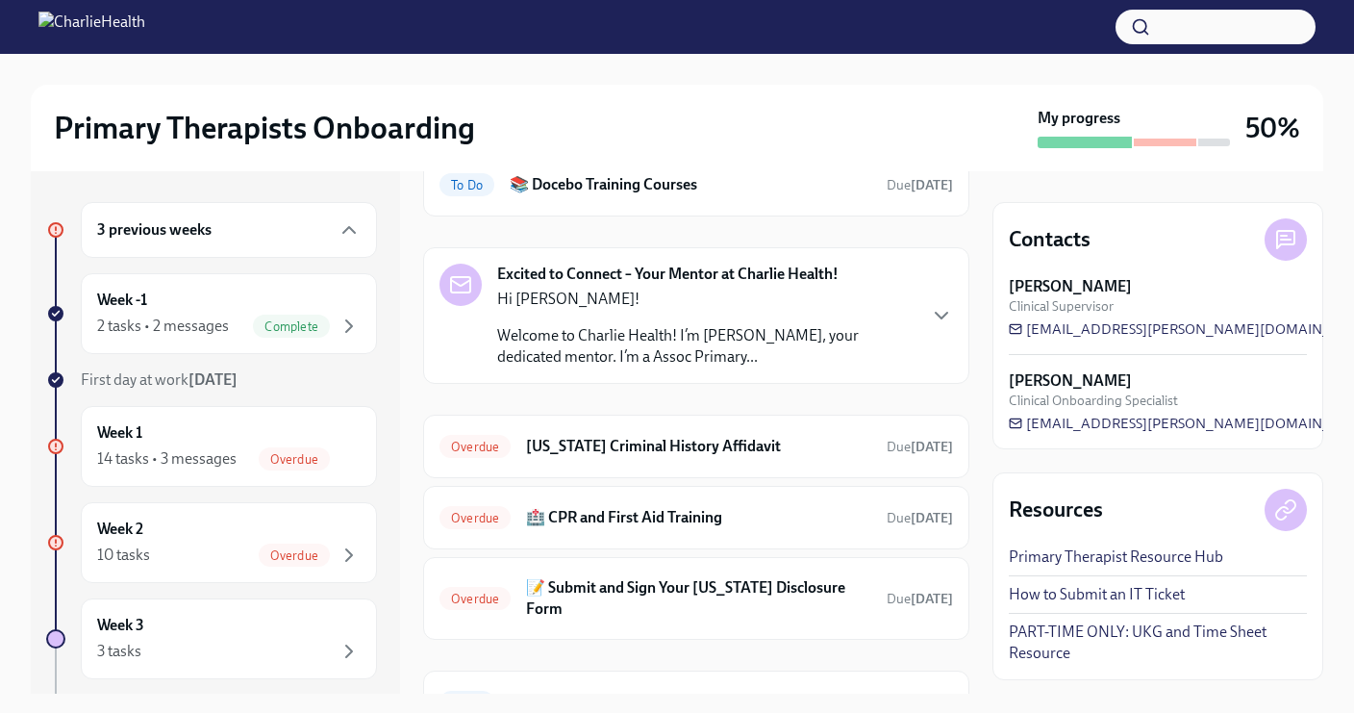
scroll to position [379, 0]
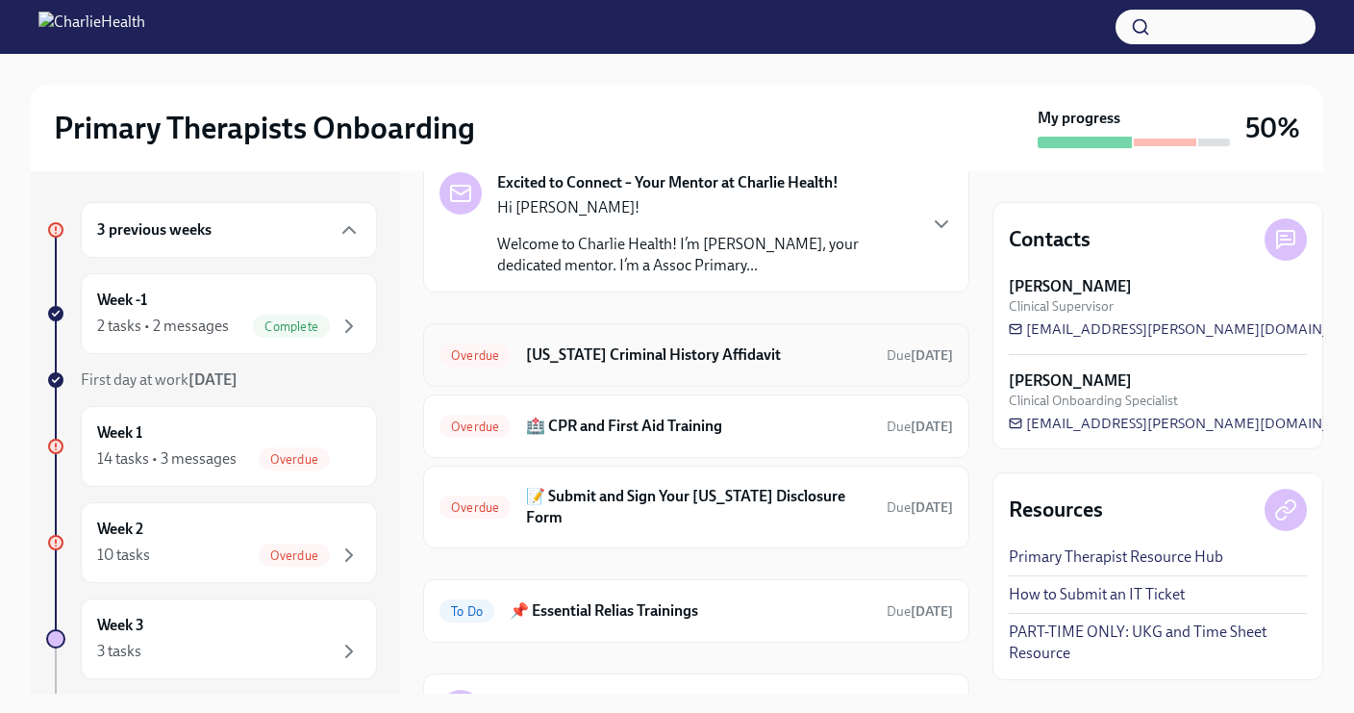
click at [777, 368] on div "Overdue [US_STATE] Criminal History Affidavit Due [DATE]" at bounding box center [697, 355] width 514 height 31
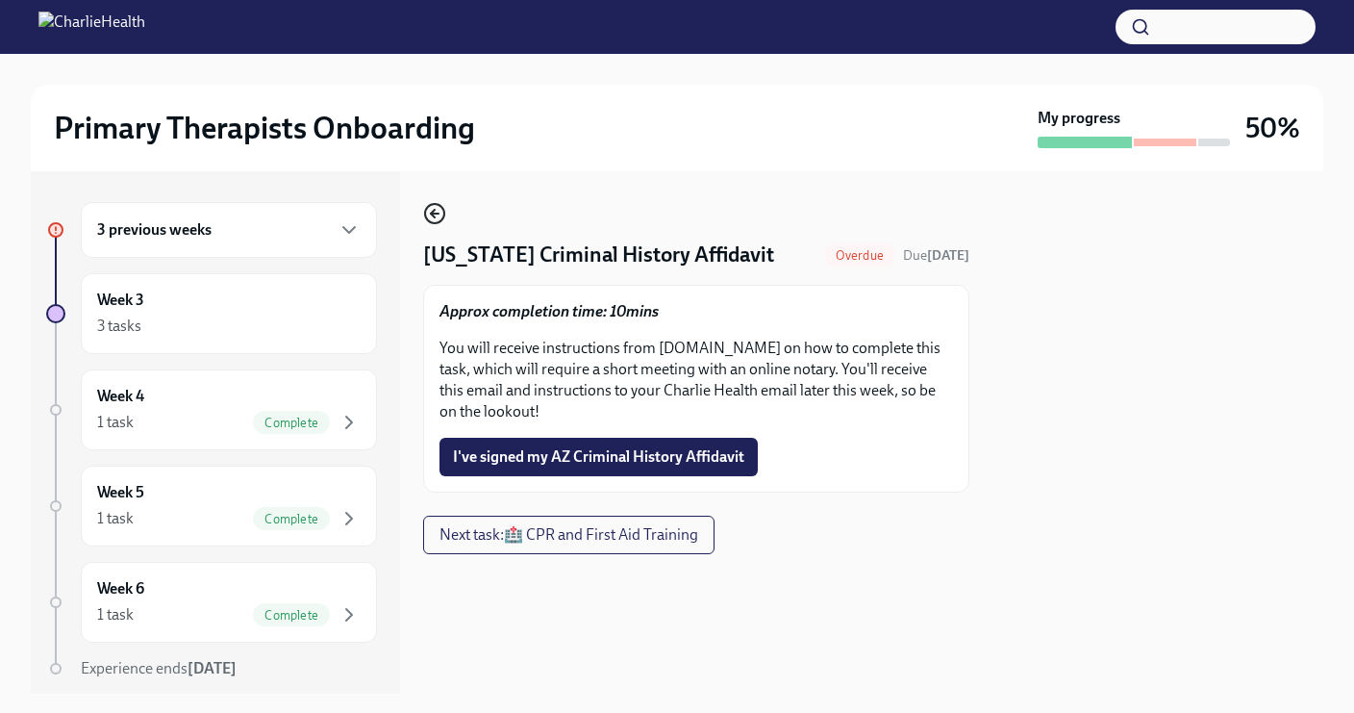
click at [440, 214] on icon "button" at bounding box center [434, 213] width 23 height 23
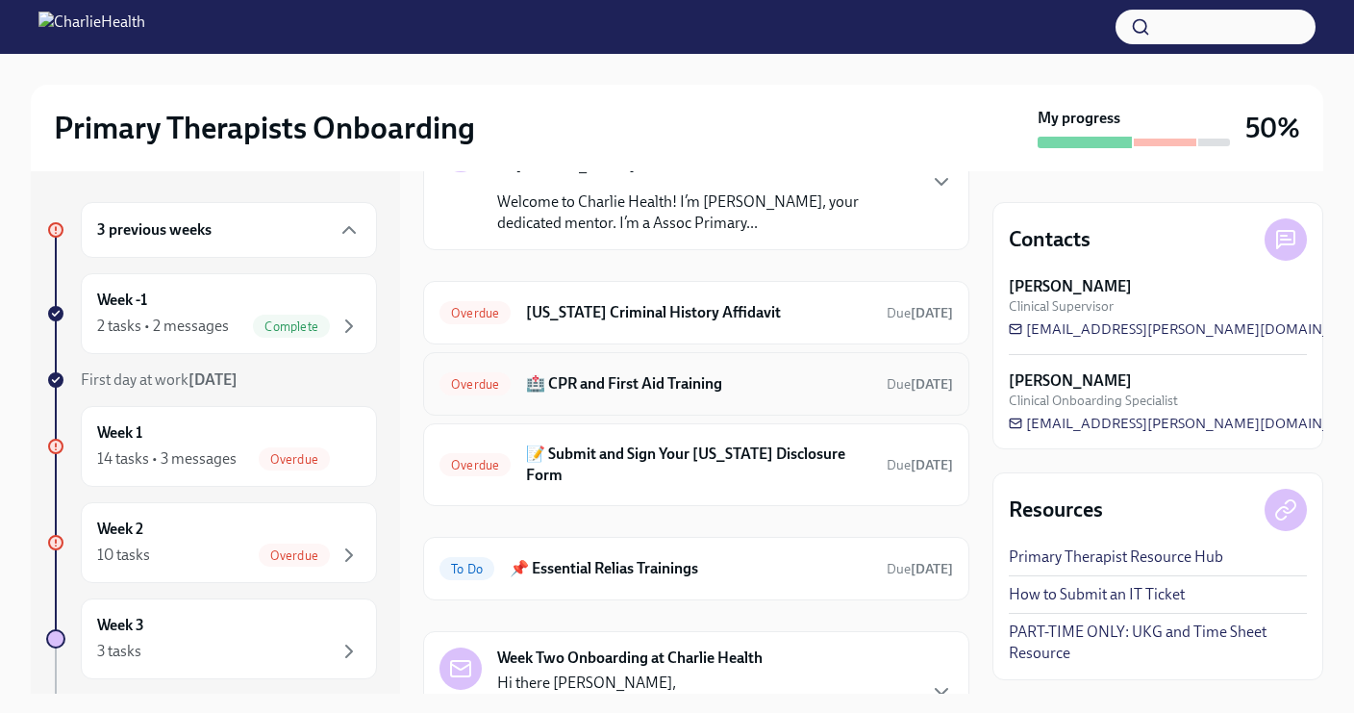
scroll to position [421, 0]
click at [730, 405] on div "Overdue 🏥 CPR and First Aid Training Due [DATE]" at bounding box center [696, 383] width 546 height 63
click at [756, 385] on h6 "🏥 CPR and First Aid Training" at bounding box center [698, 383] width 345 height 21
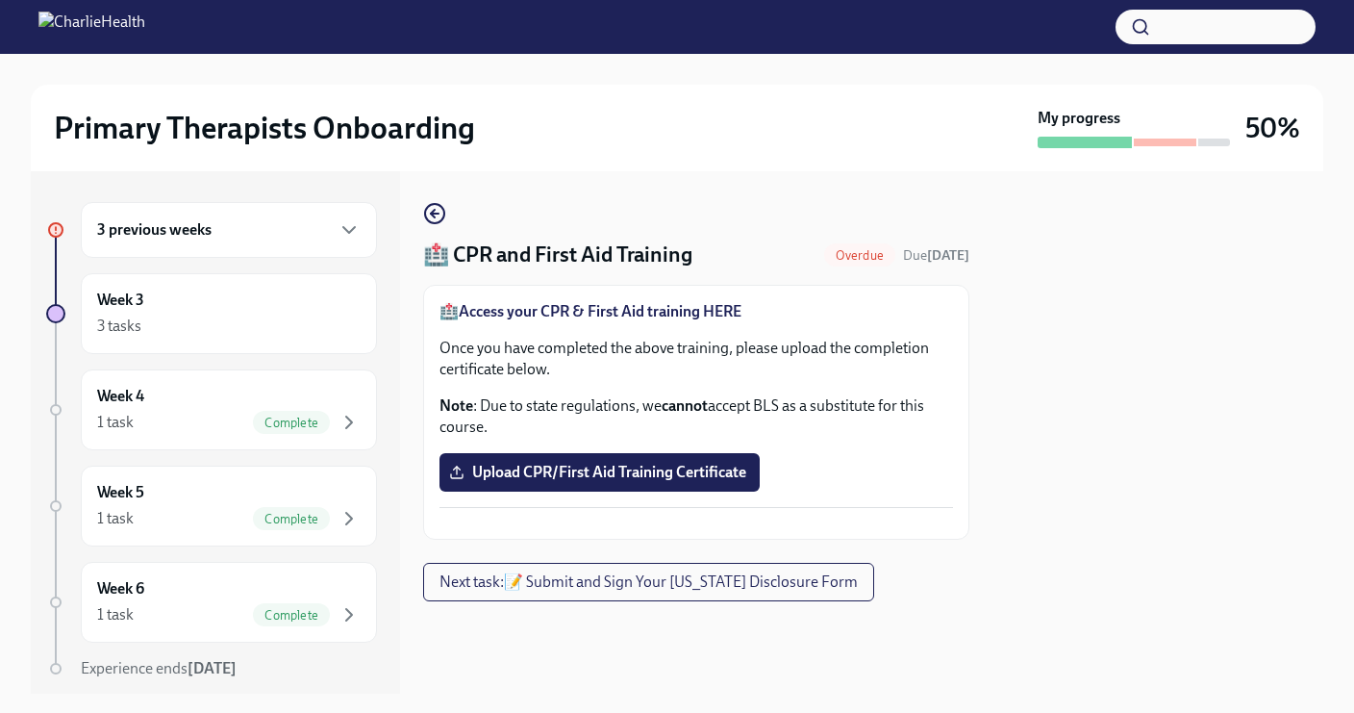
scroll to position [10, 0]
click at [212, 219] on div "3 previous weeks" at bounding box center [229, 229] width 264 height 23
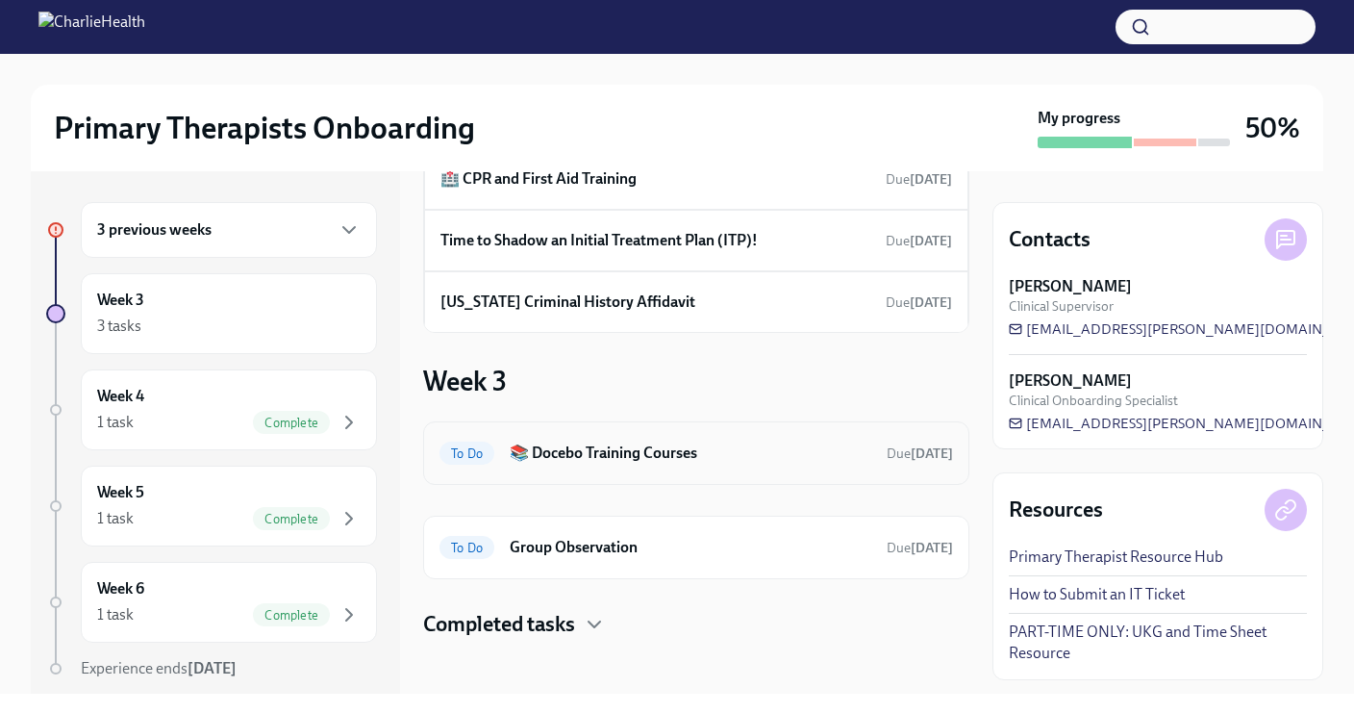
scroll to position [326, 0]
click at [208, 404] on div "Week 4 1 task Complete" at bounding box center [229, 410] width 264 height 48
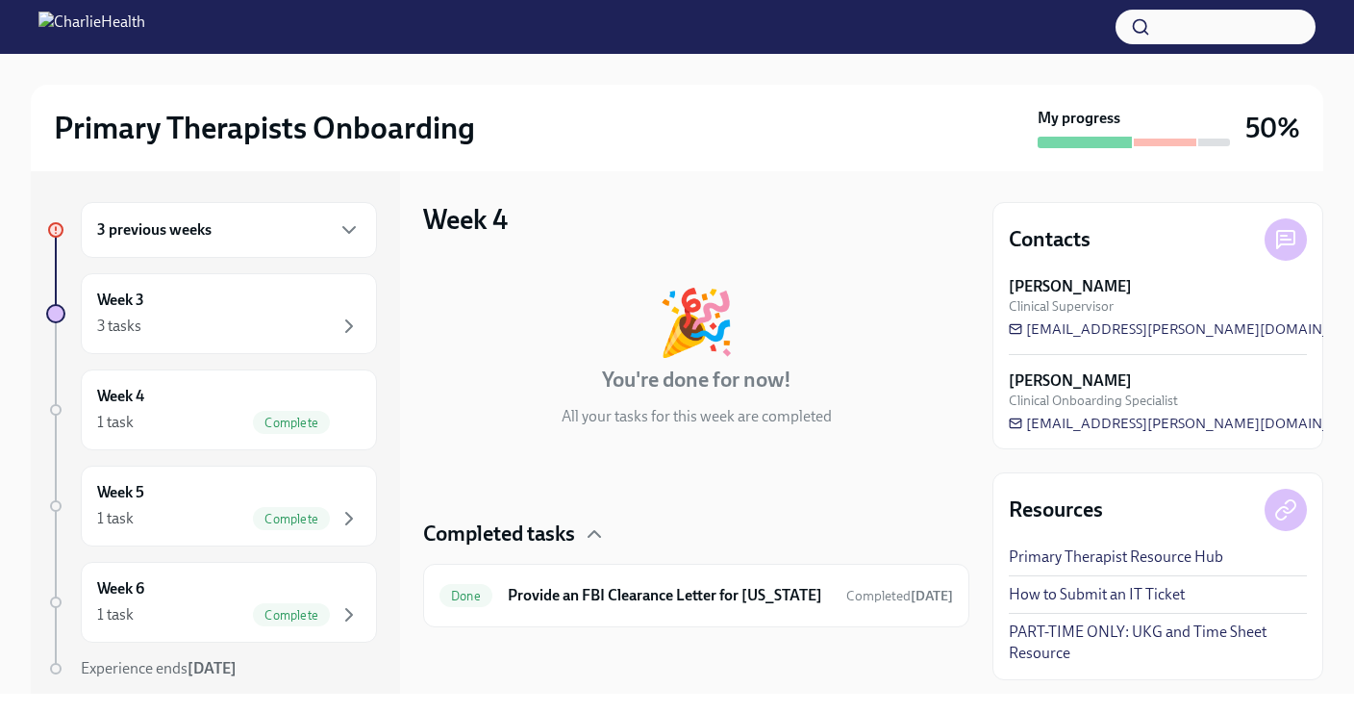
scroll to position [14, 0]
click at [157, 326] on div "3 tasks" at bounding box center [229, 326] width 264 height 23
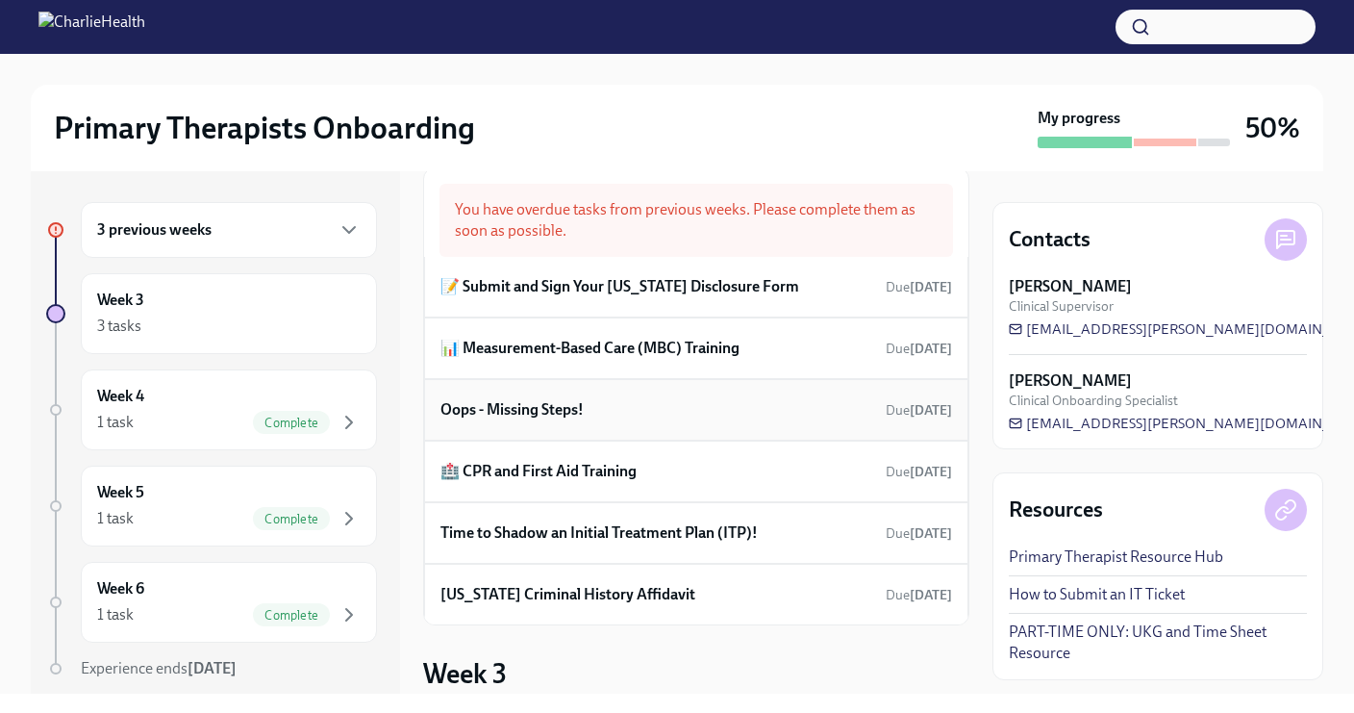
scroll to position [36, 0]
click at [689, 544] on div "Time to Shadow an Initial Treatment Plan (ITP)! Due [DATE]" at bounding box center [697, 532] width 512 height 29
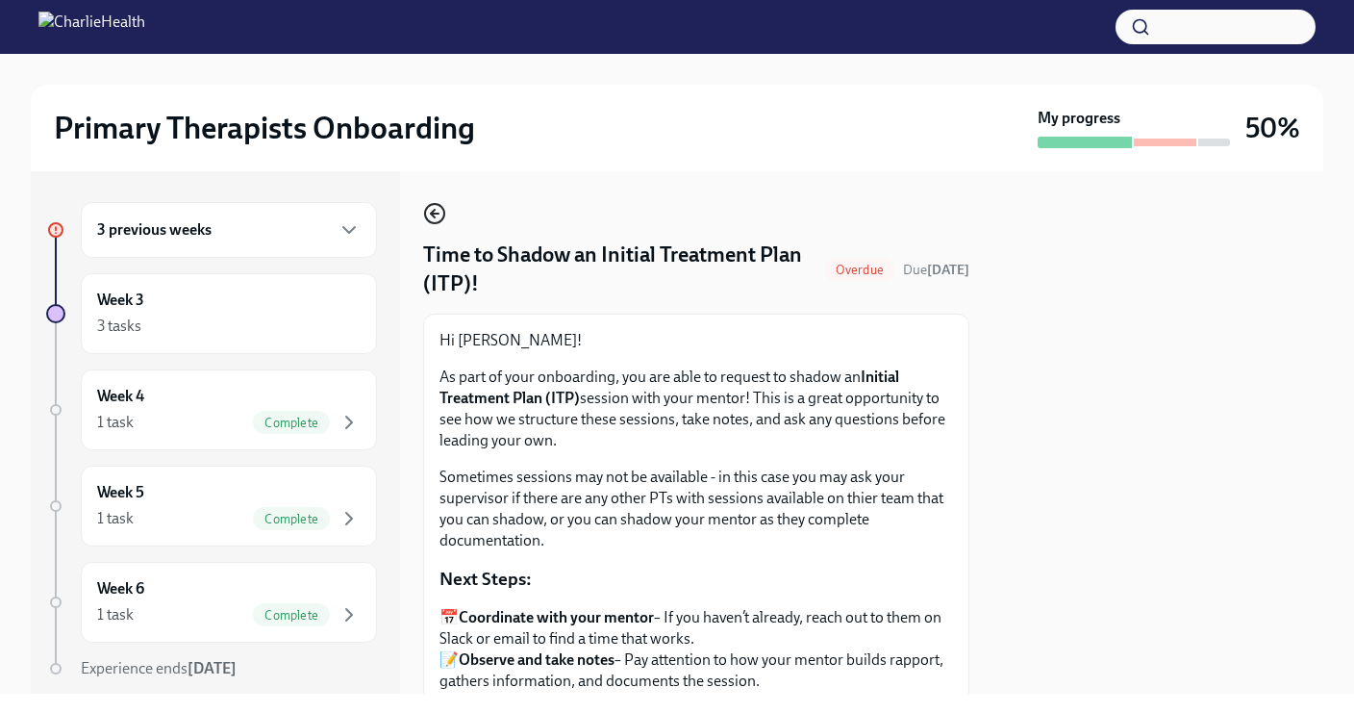
click at [436, 220] on icon "button" at bounding box center [434, 213] width 23 height 23
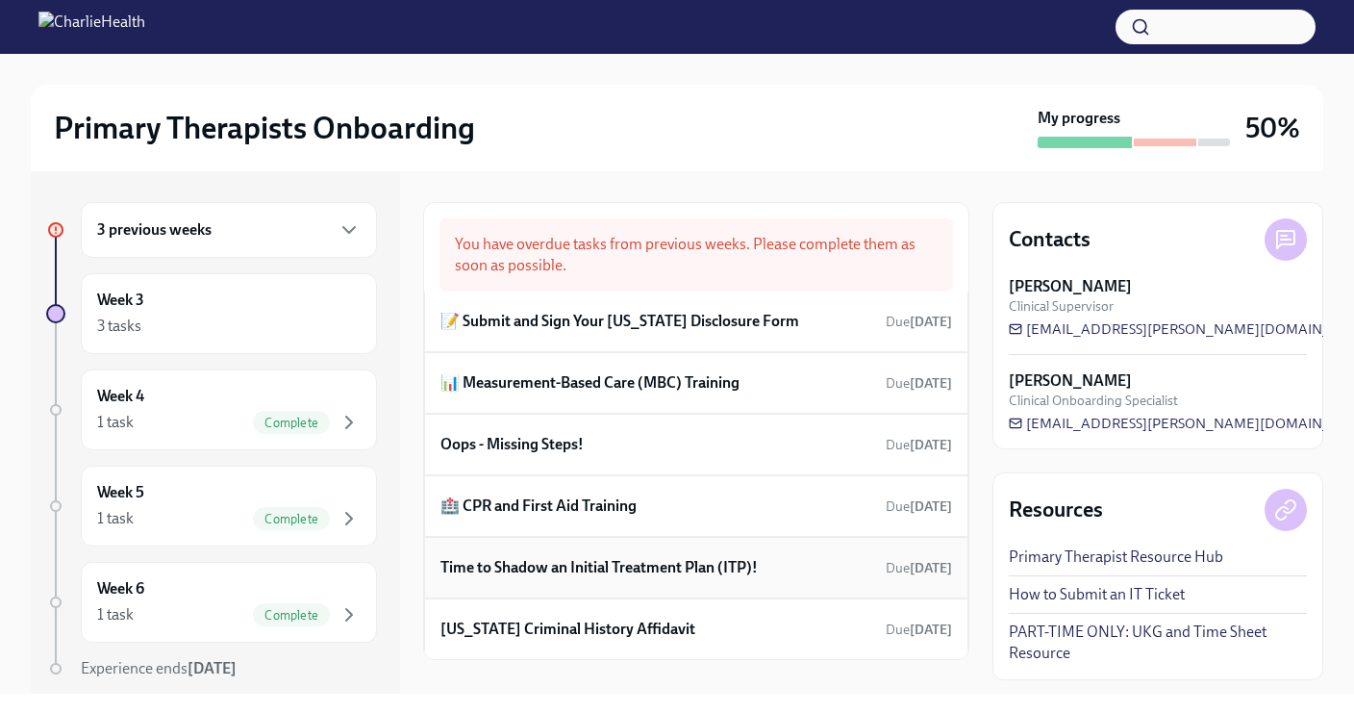
click at [648, 562] on h6 "Time to Shadow an Initial Treatment Plan (ITP)!" at bounding box center [599, 567] width 317 height 21
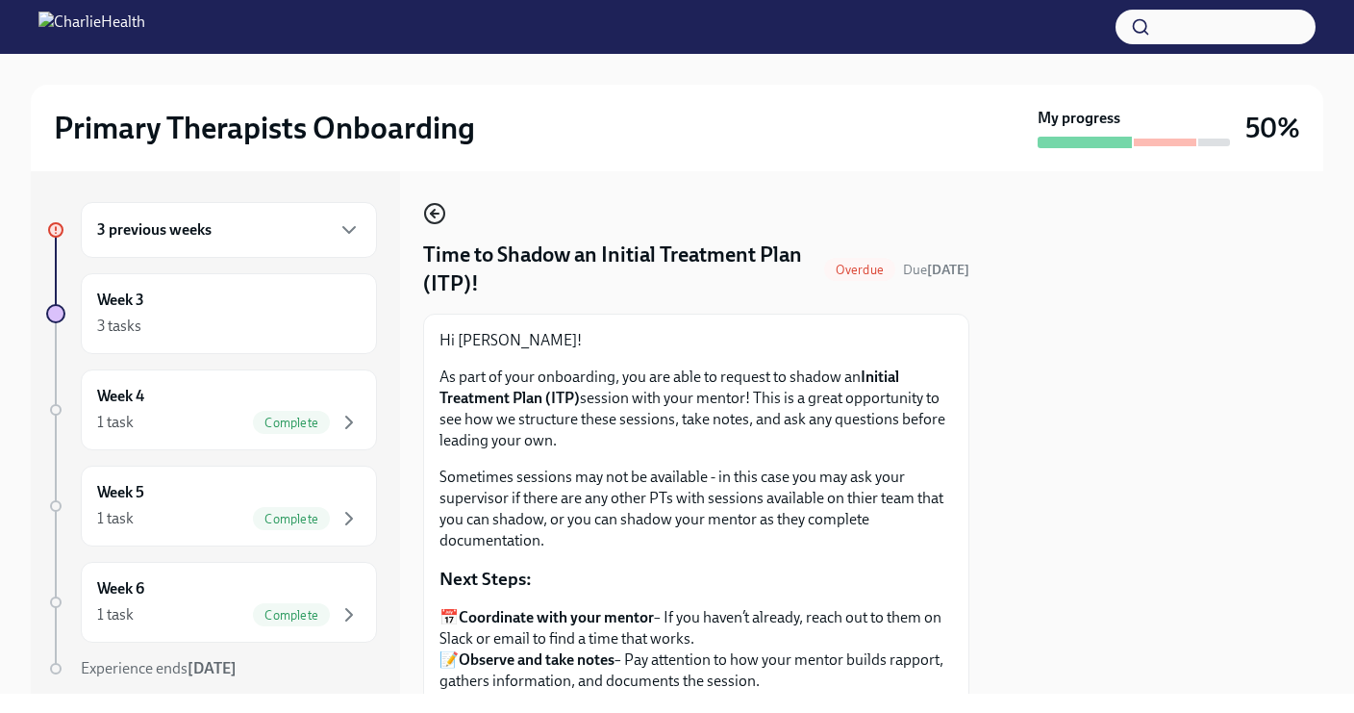
click at [428, 211] on icon "button" at bounding box center [434, 213] width 23 height 23
